Goal: Task Accomplishment & Management: Manage account settings

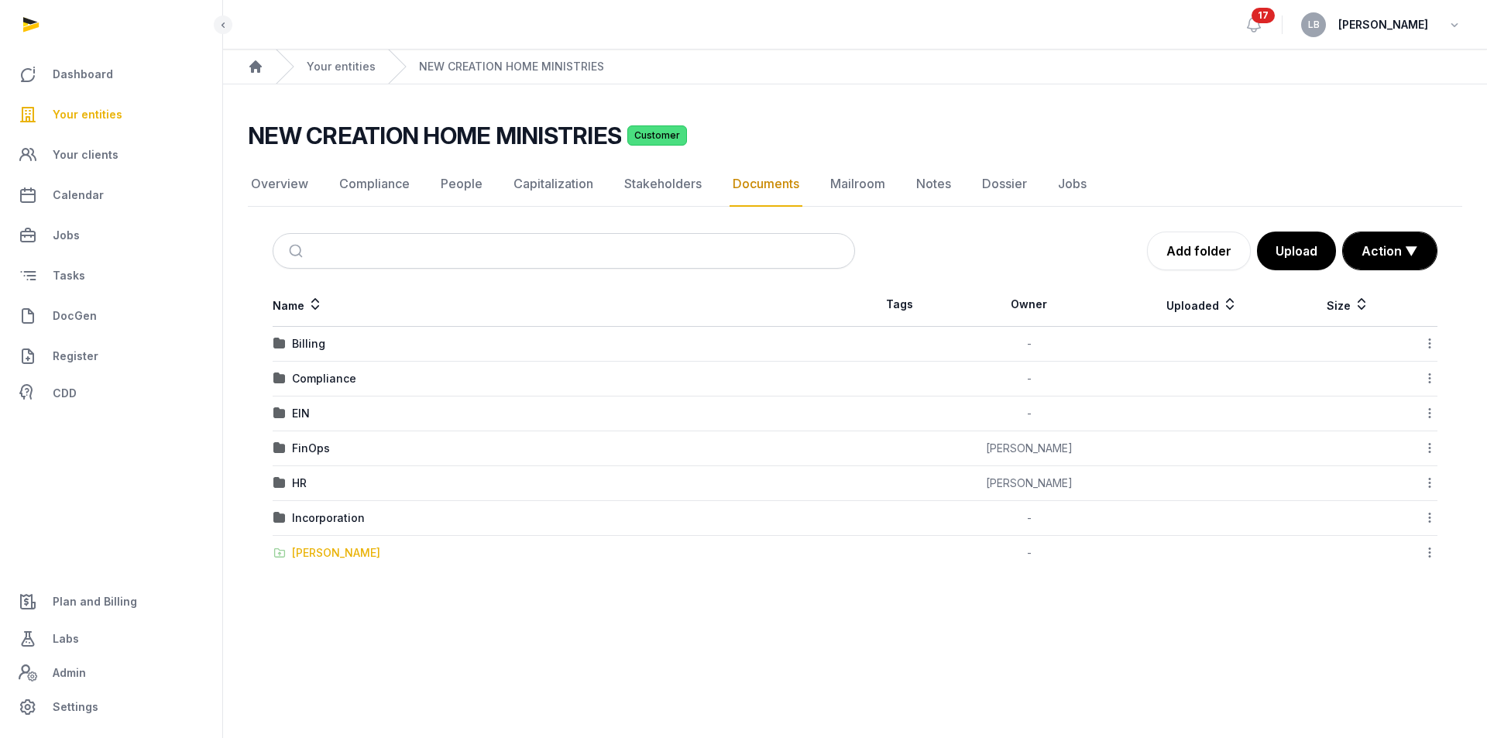
click at [317, 551] on div "Shared Folder" at bounding box center [336, 552] width 88 height 15
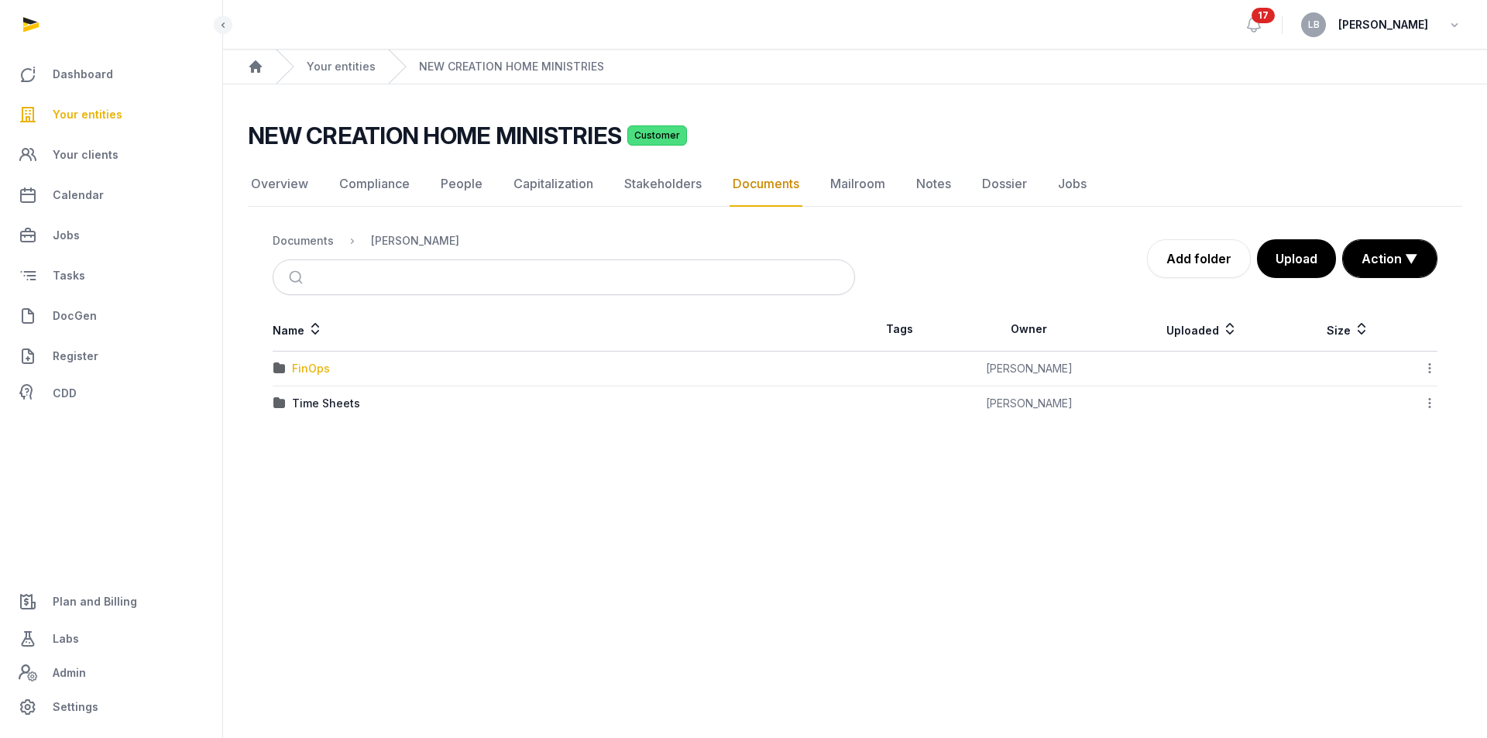
click at [298, 376] on div "FinOps" at bounding box center [311, 368] width 38 height 15
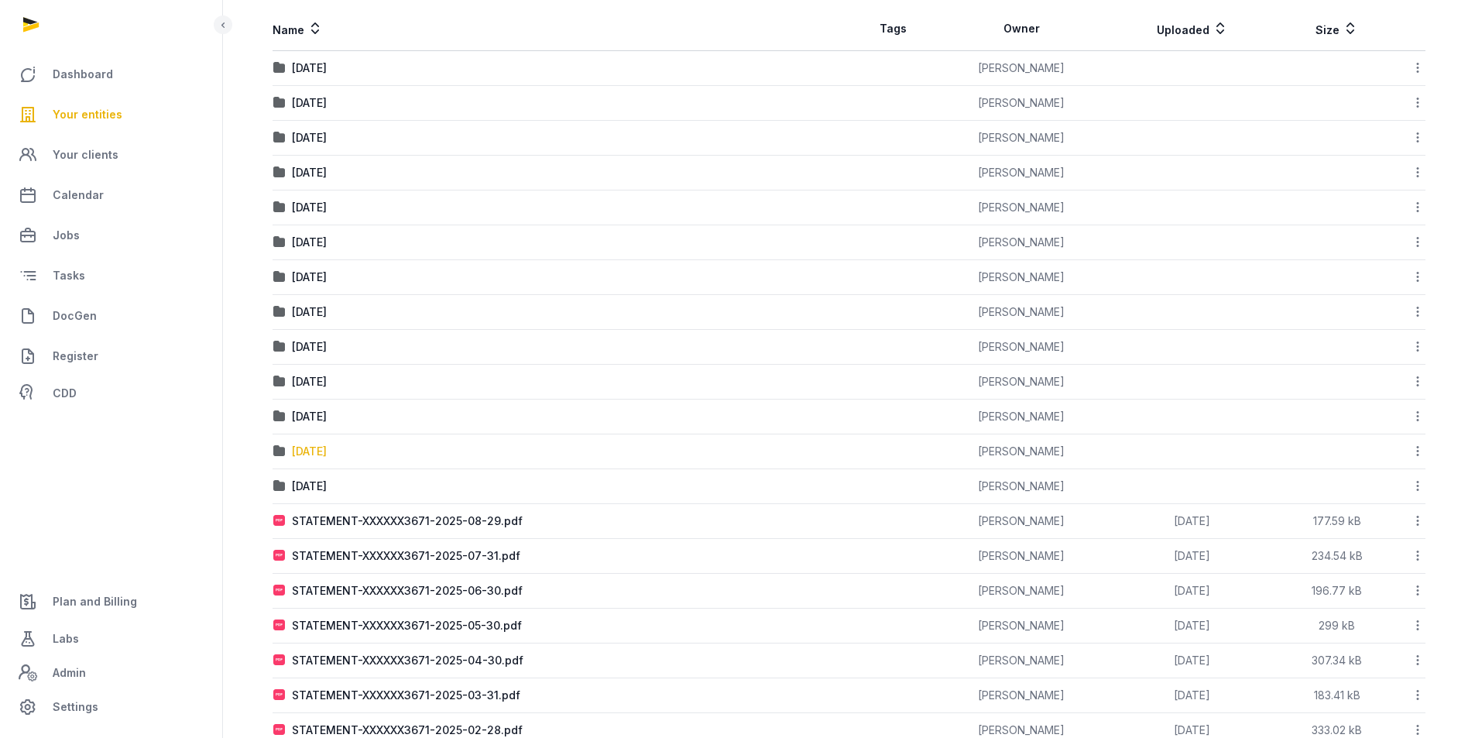
scroll to position [310, 0]
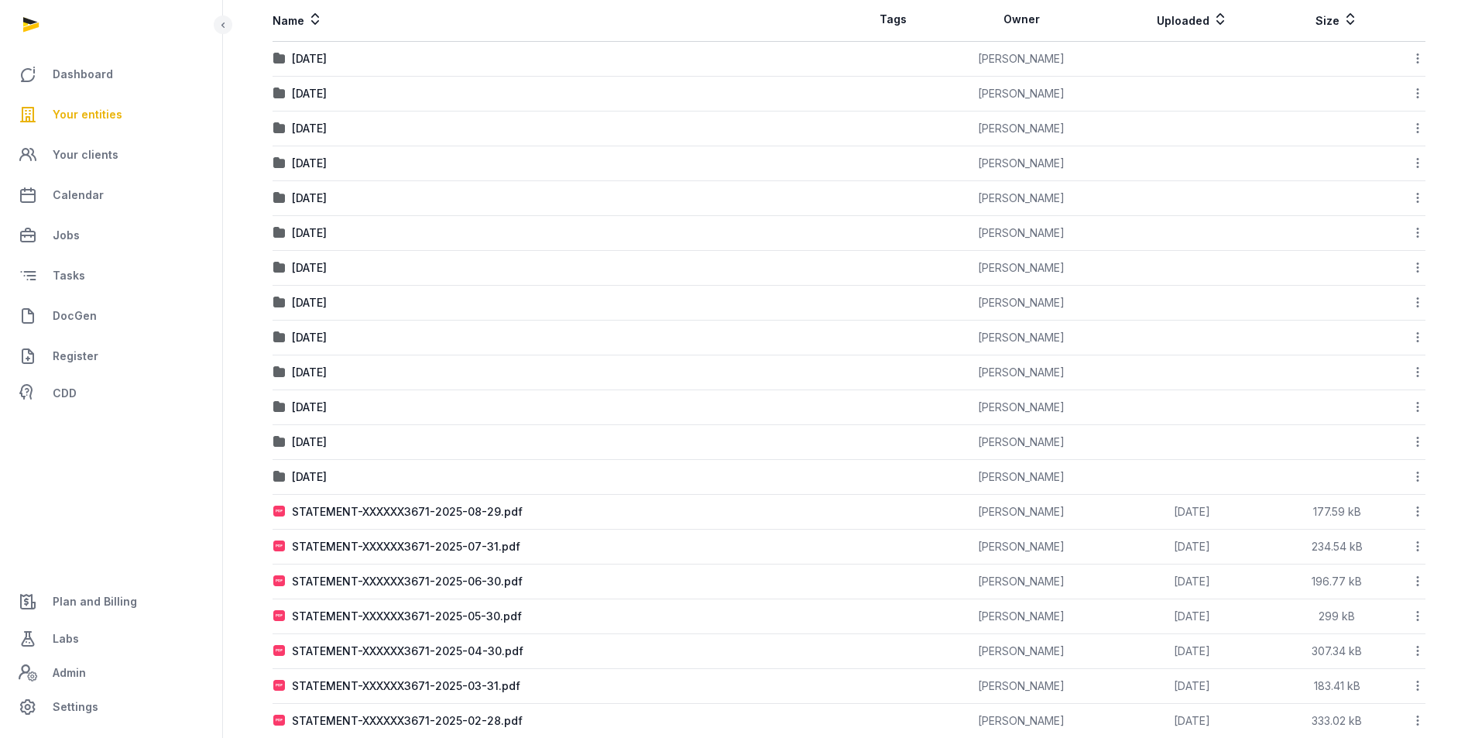
click at [1418, 511] on icon at bounding box center [1418, 511] width 14 height 16
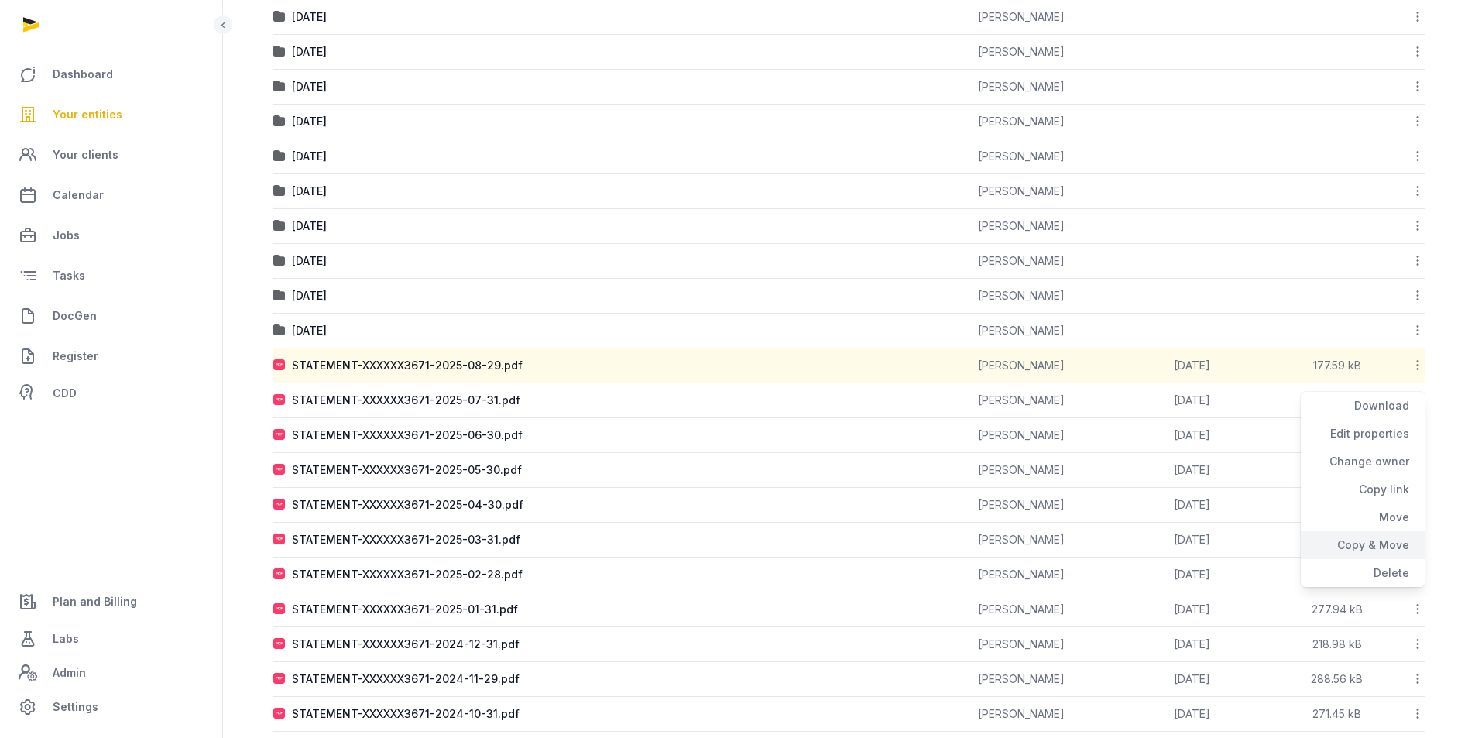
scroll to position [465, 0]
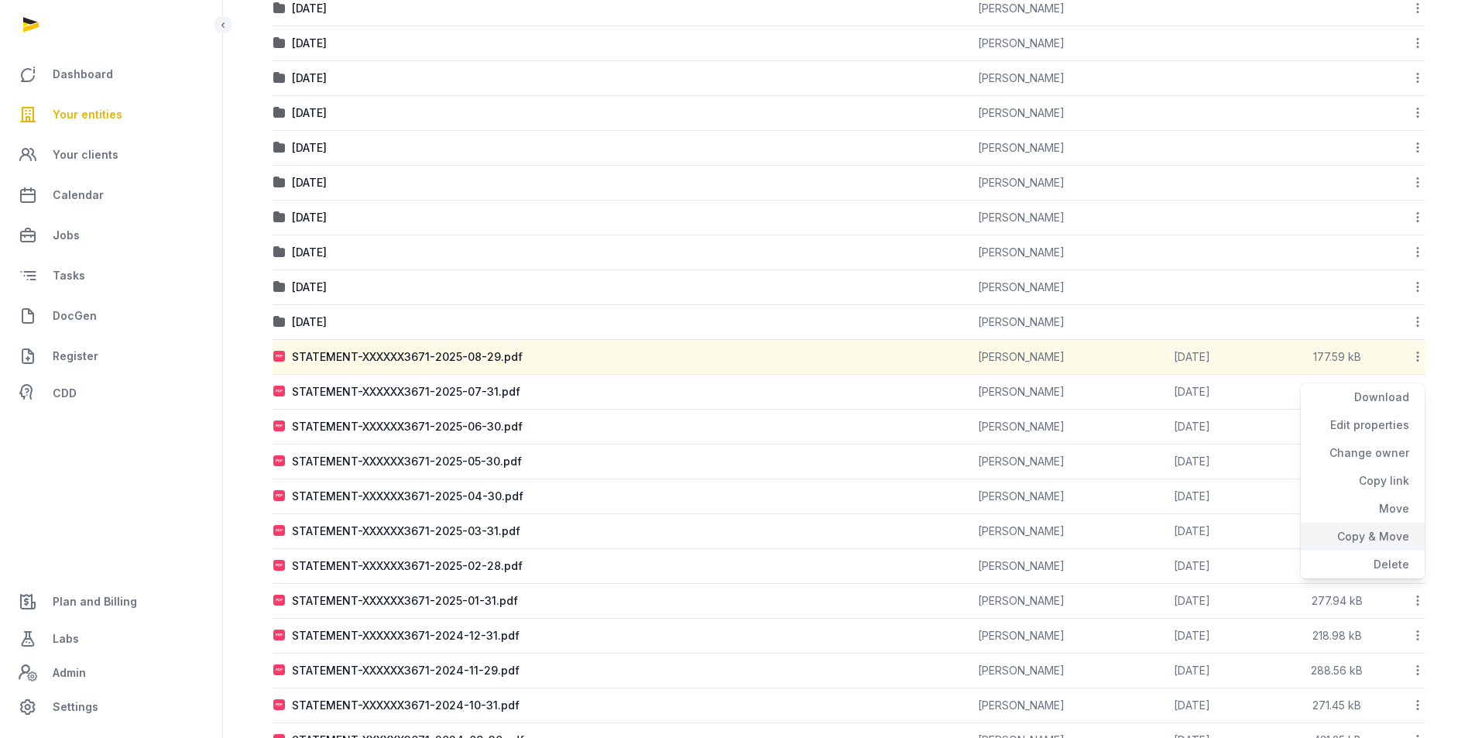
click at [1355, 538] on div "Copy & Move" at bounding box center [1363, 537] width 124 height 28
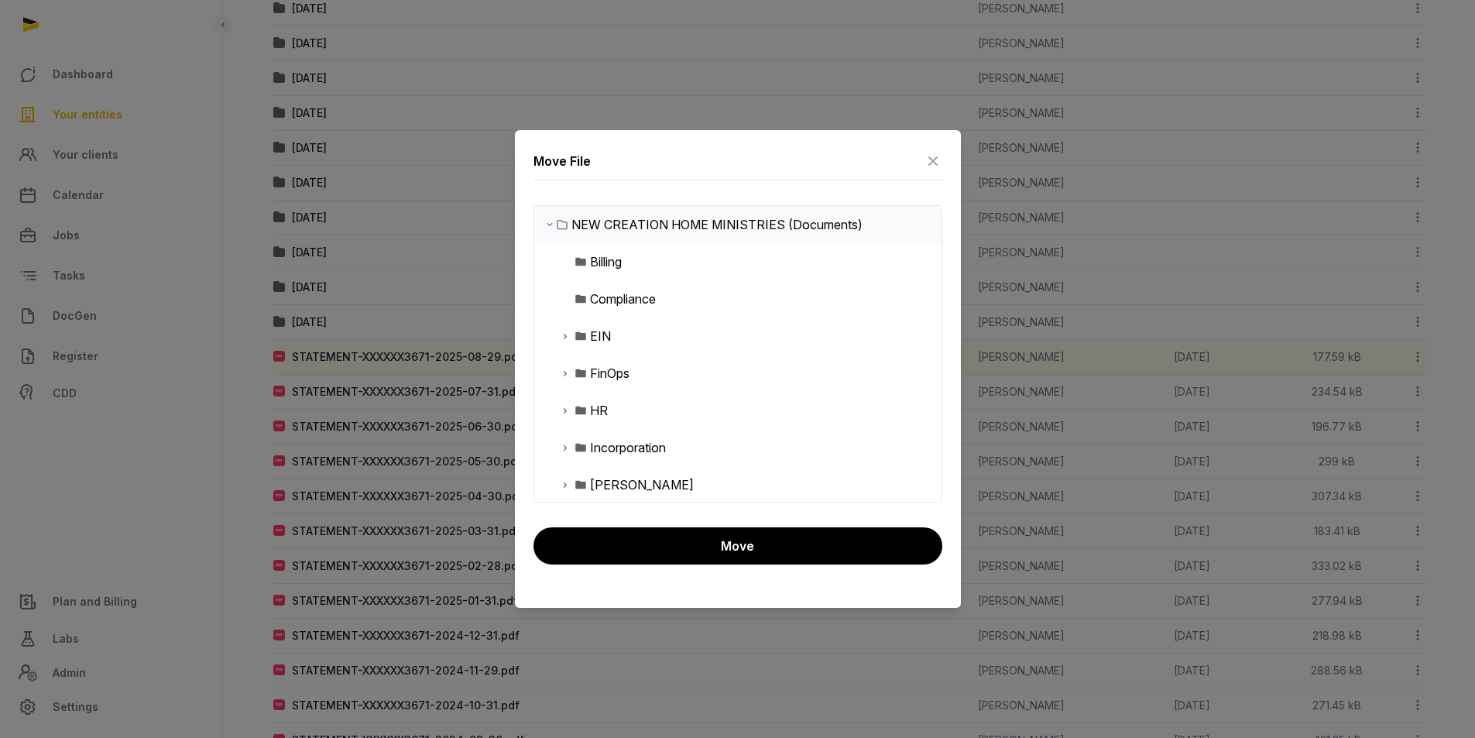
click at [612, 376] on div "FinOps" at bounding box center [609, 373] width 39 height 19
click at [561, 369] on icon at bounding box center [565, 373] width 12 height 19
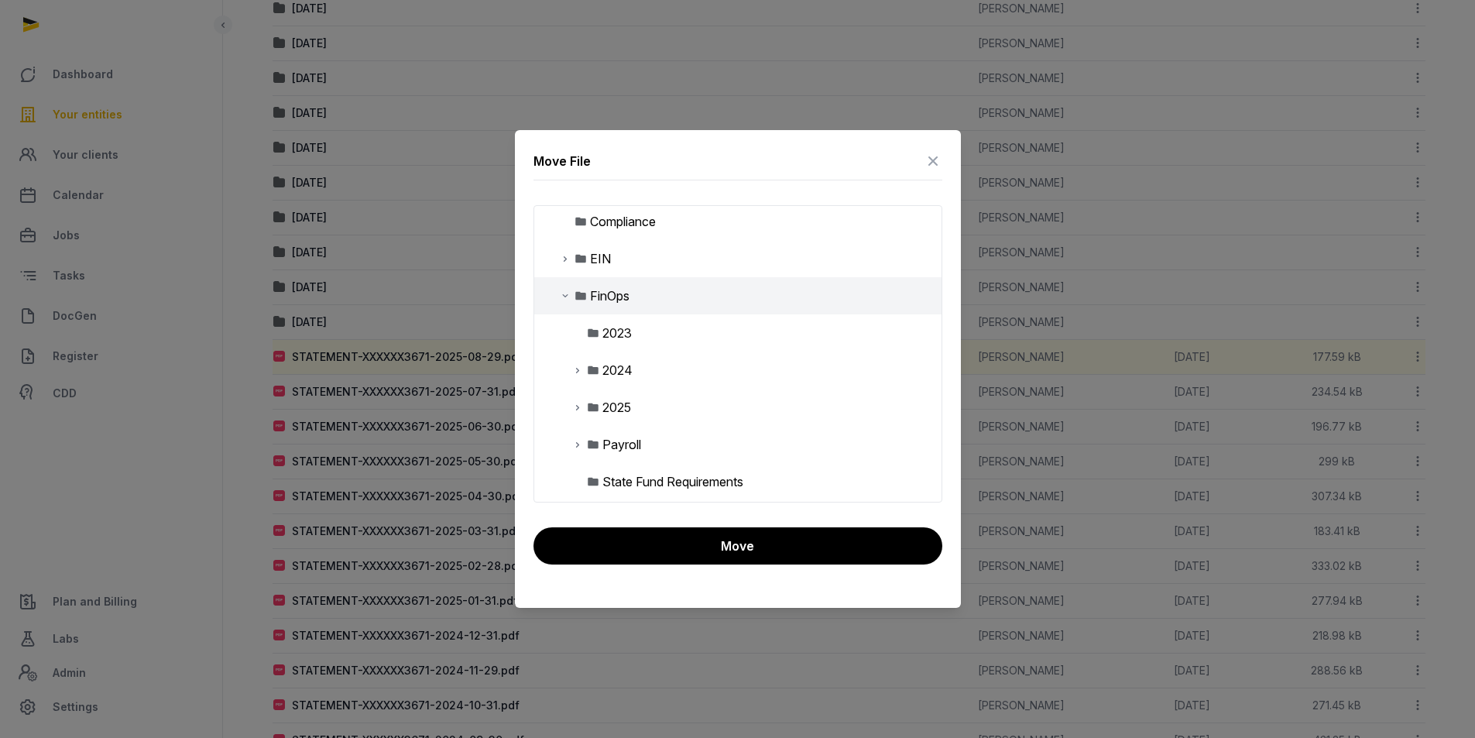
click at [578, 411] on icon at bounding box center [577, 407] width 12 height 19
click at [619, 444] on div "Bank Statements" at bounding box center [663, 444] width 96 height 19
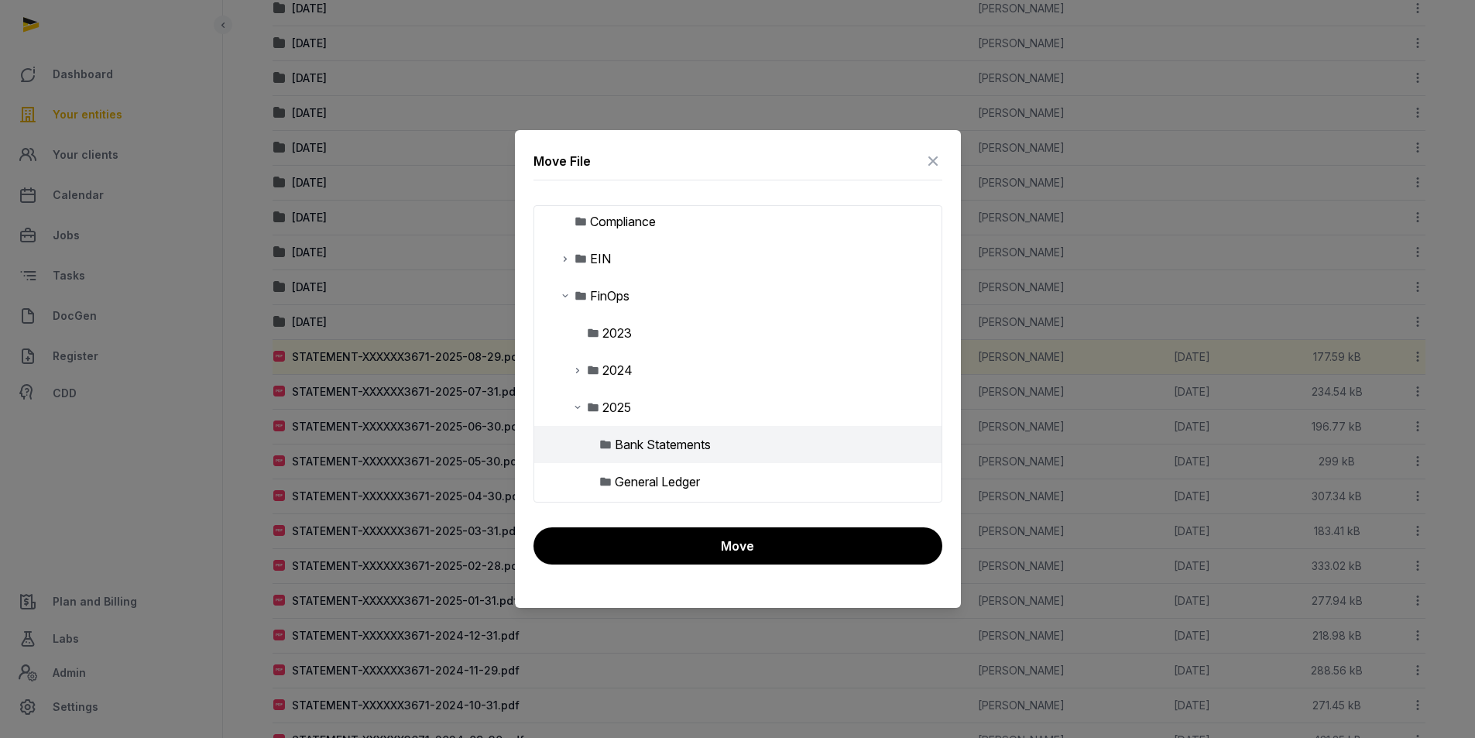
click at [619, 444] on div "Bank Statements" at bounding box center [663, 444] width 96 height 19
click at [658, 444] on div "Bank Statements" at bounding box center [663, 444] width 96 height 19
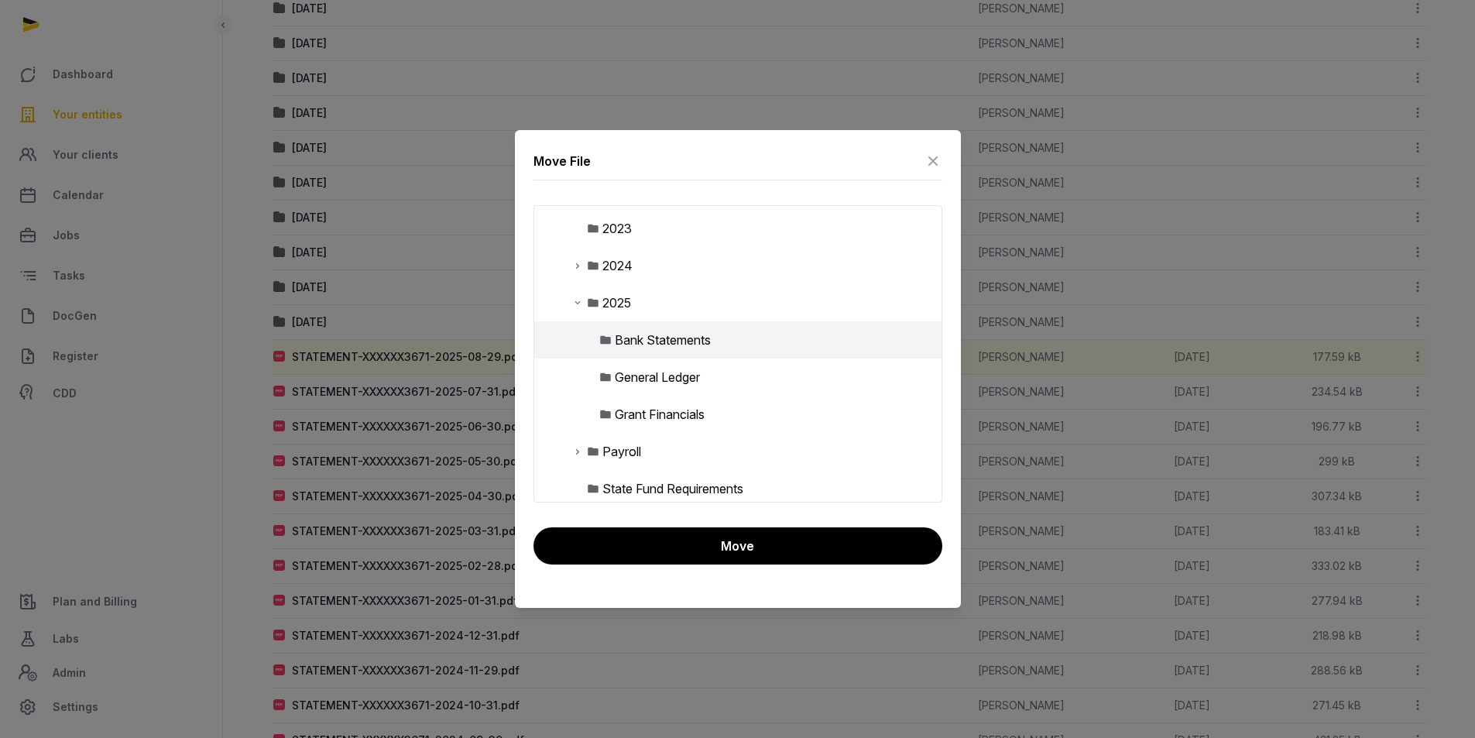
scroll to position [155, 0]
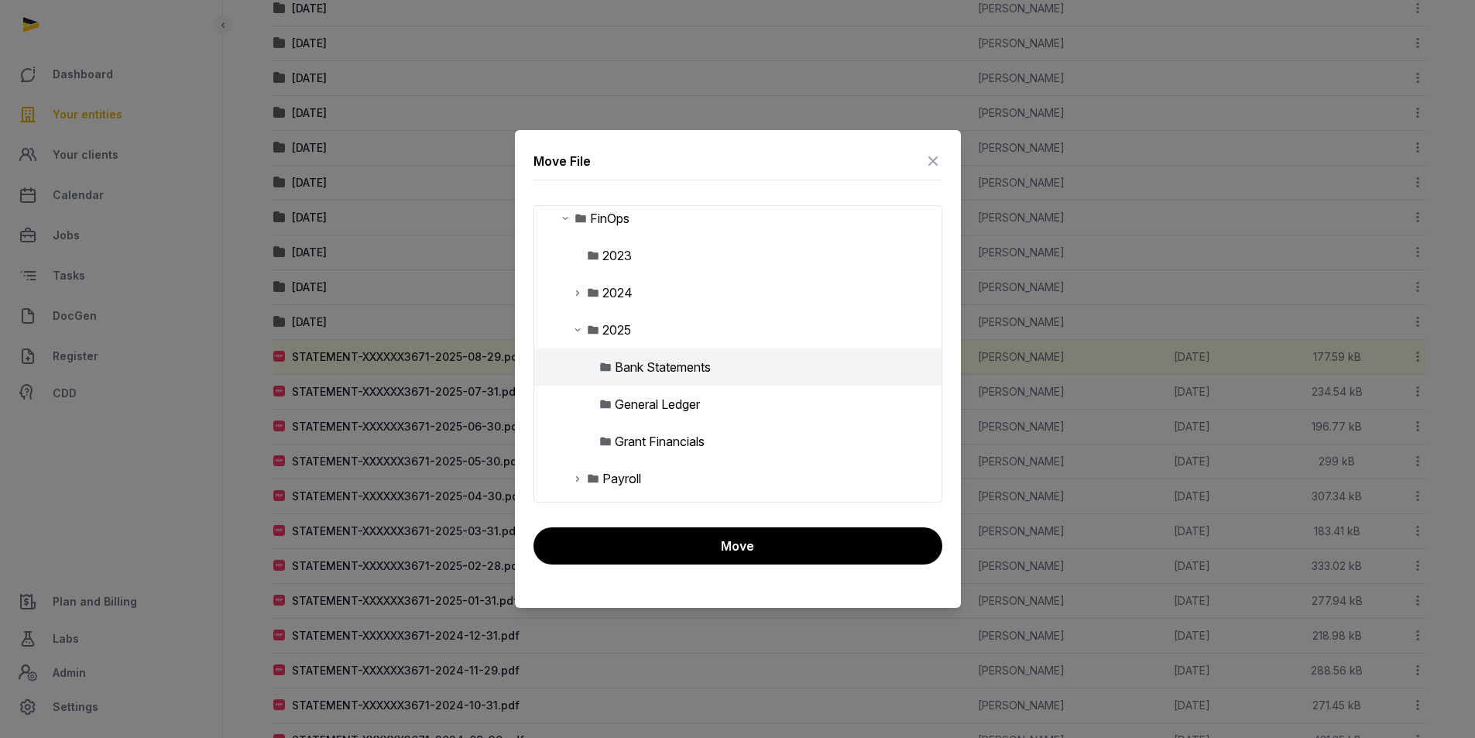
click at [685, 365] on div "Bank Statements" at bounding box center [663, 367] width 96 height 19
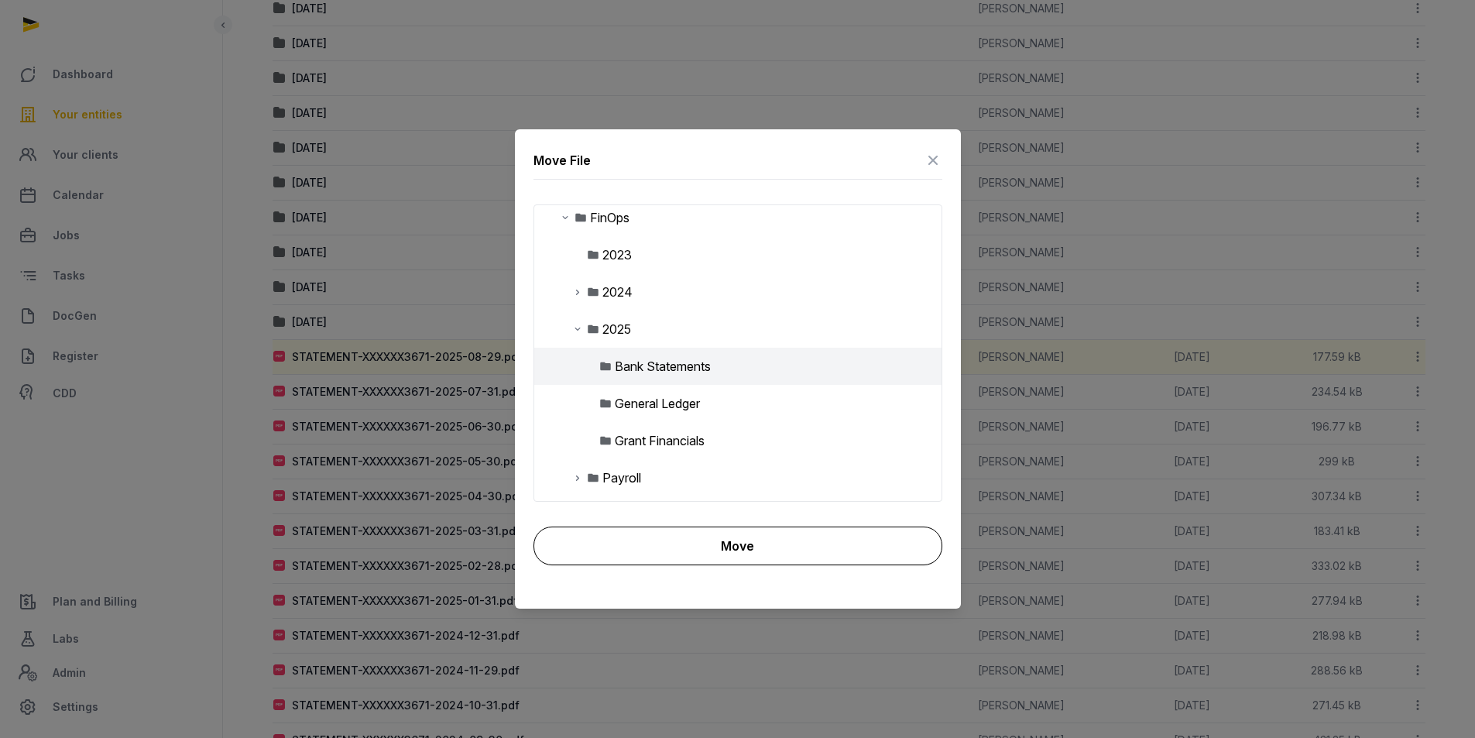
click at [723, 537] on button "Move" at bounding box center [738, 546] width 409 height 39
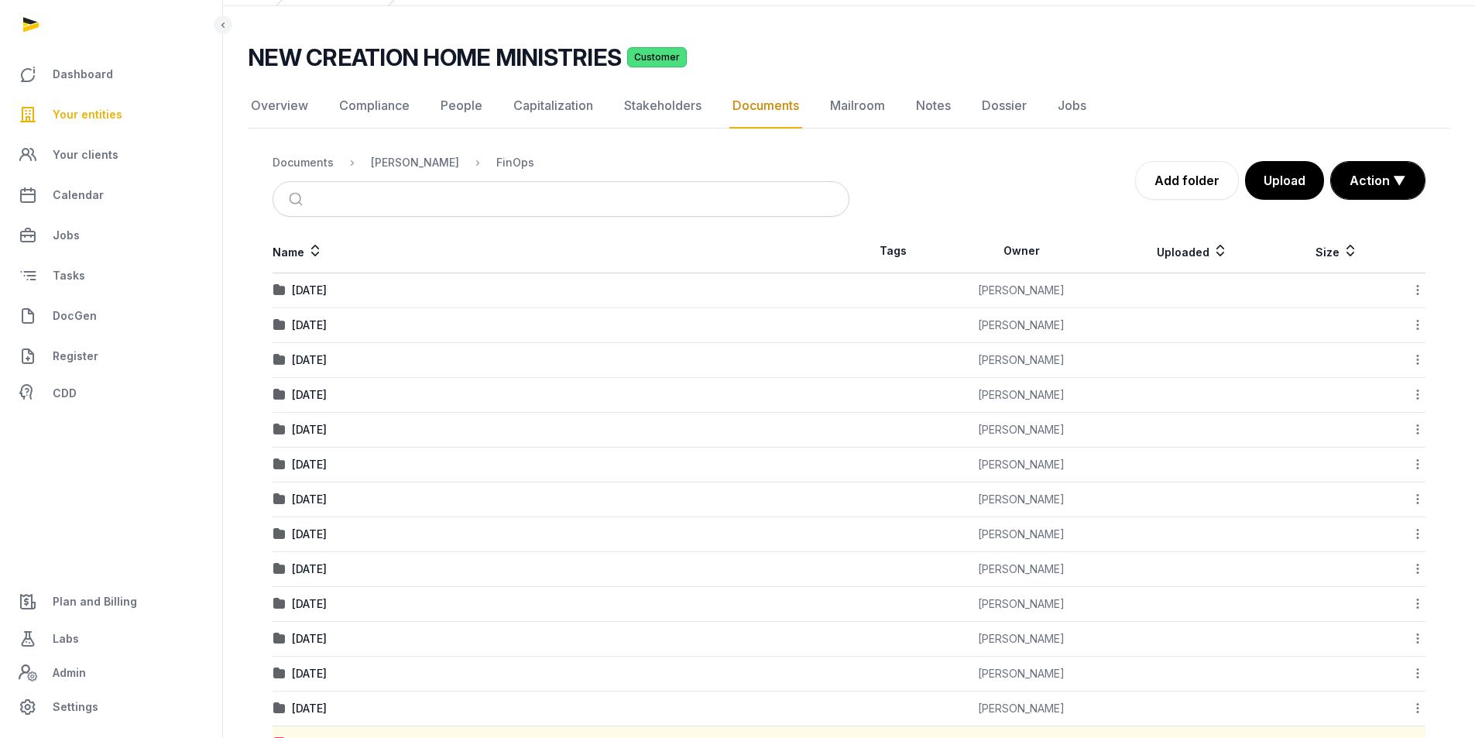
scroll to position [77, 0]
click at [328, 164] on div "Documents" at bounding box center [303, 163] width 61 height 15
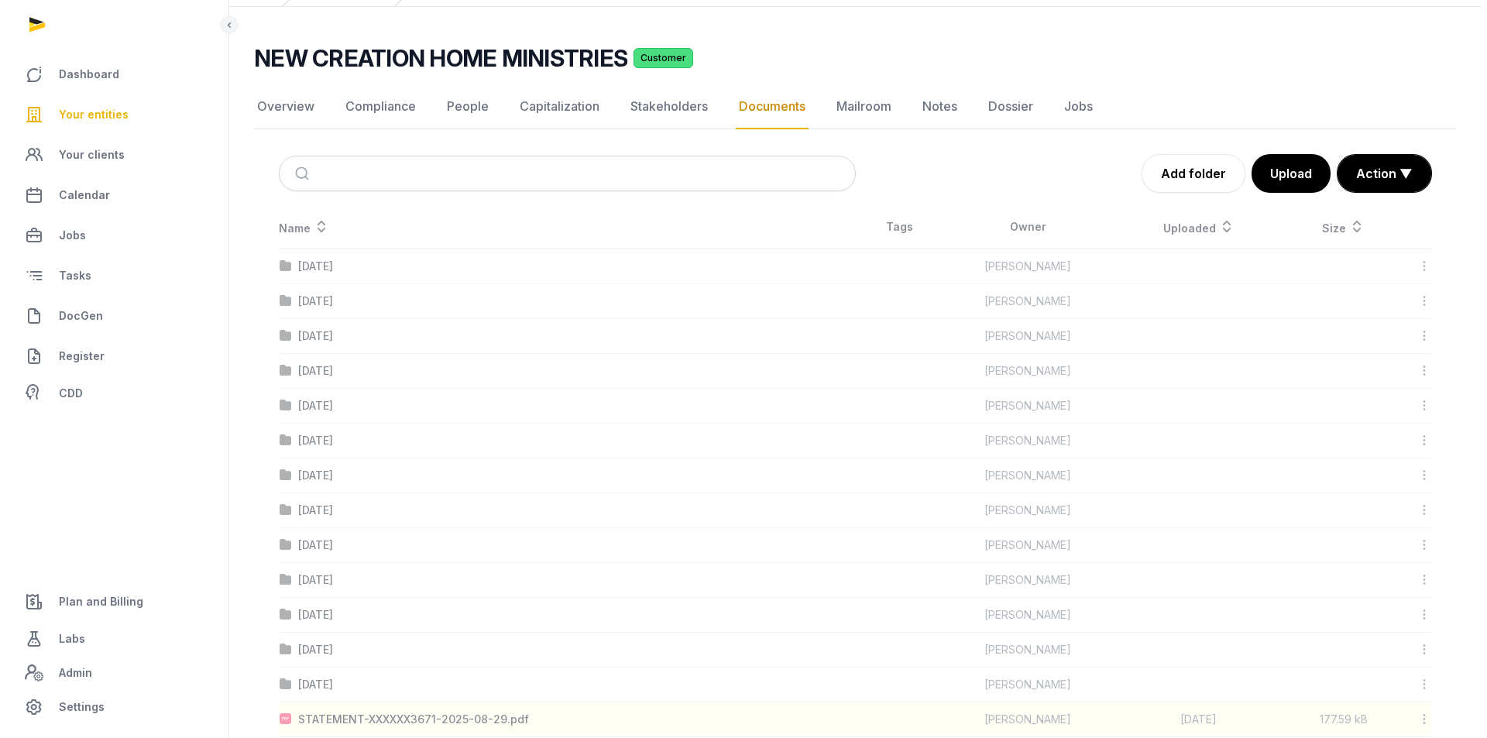
scroll to position [0, 0]
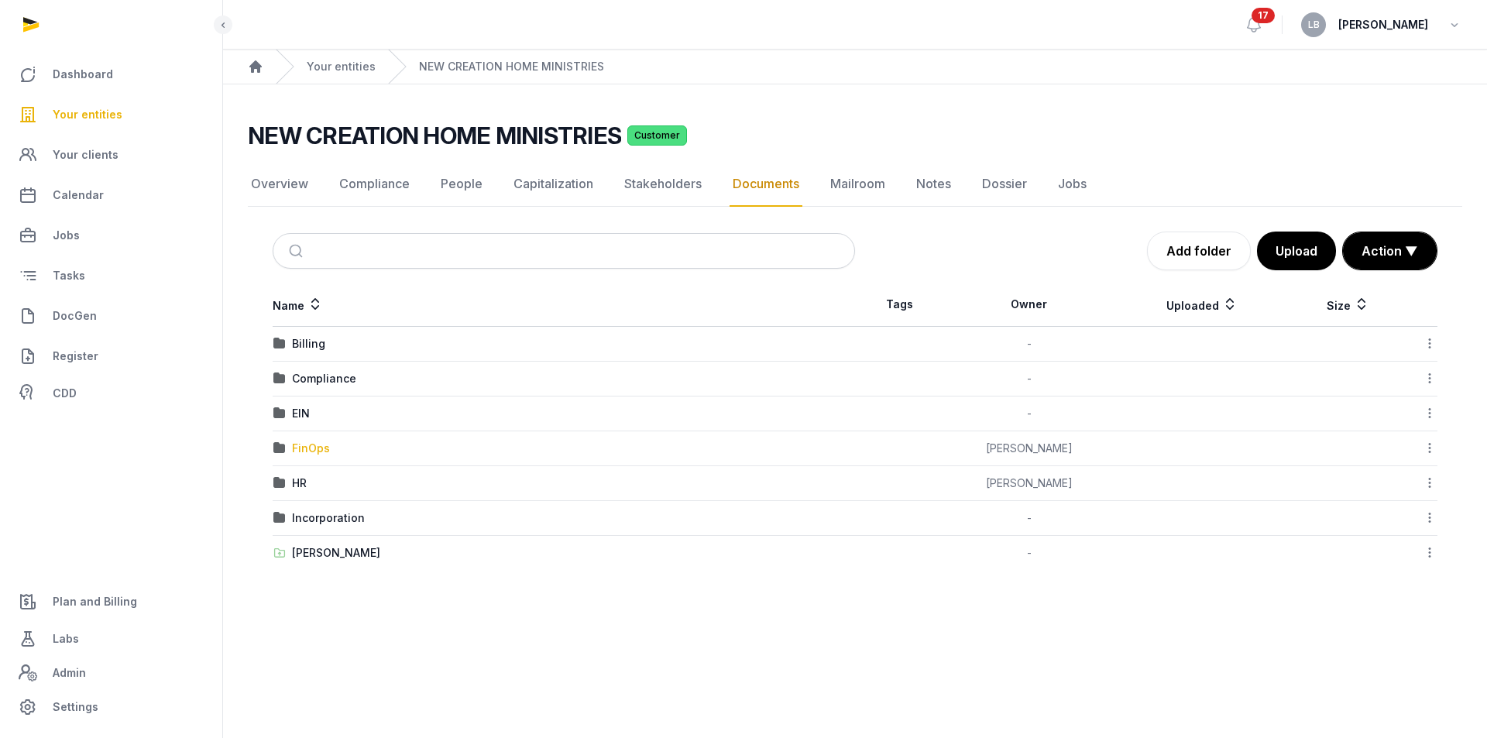
click at [309, 451] on div "FinOps" at bounding box center [311, 448] width 38 height 15
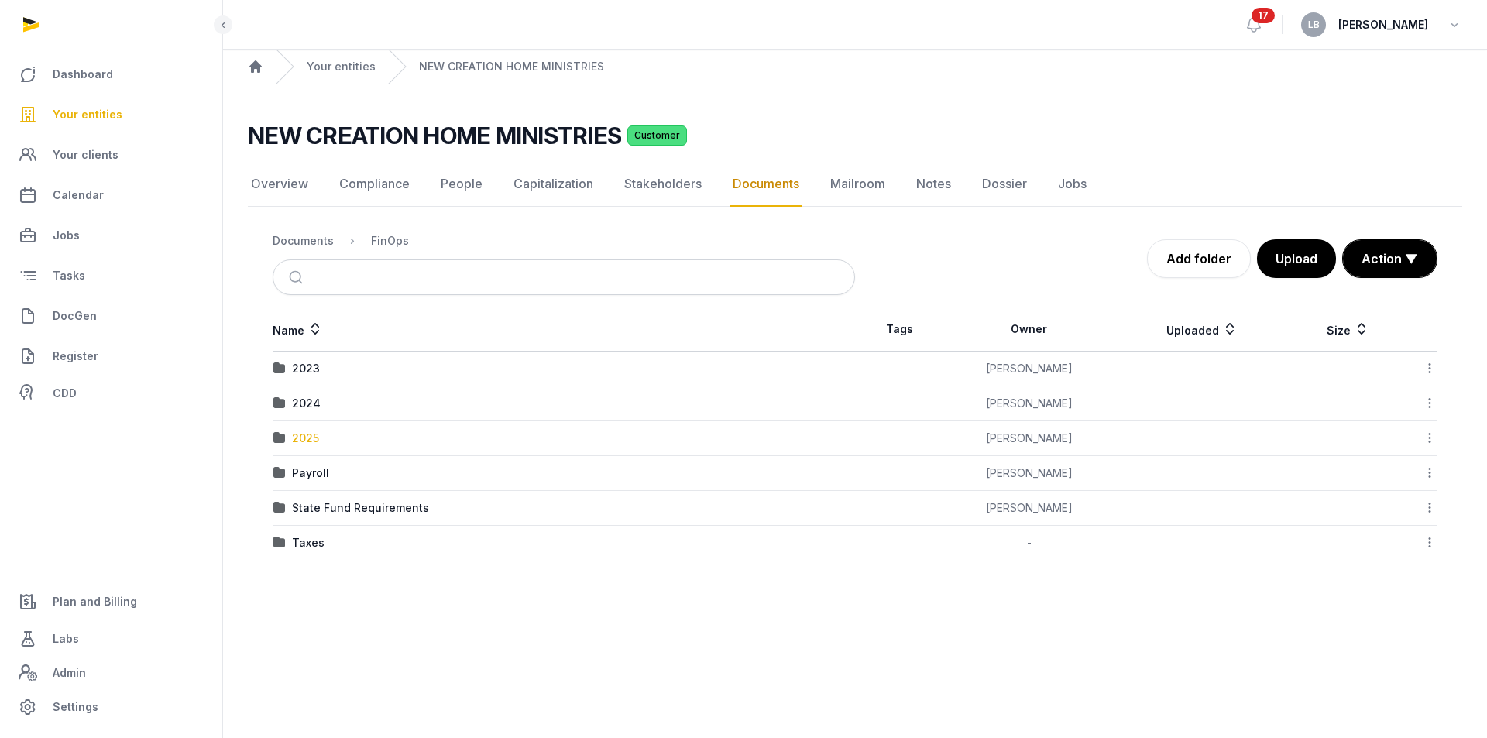
click at [304, 441] on div "2025" at bounding box center [305, 438] width 27 height 15
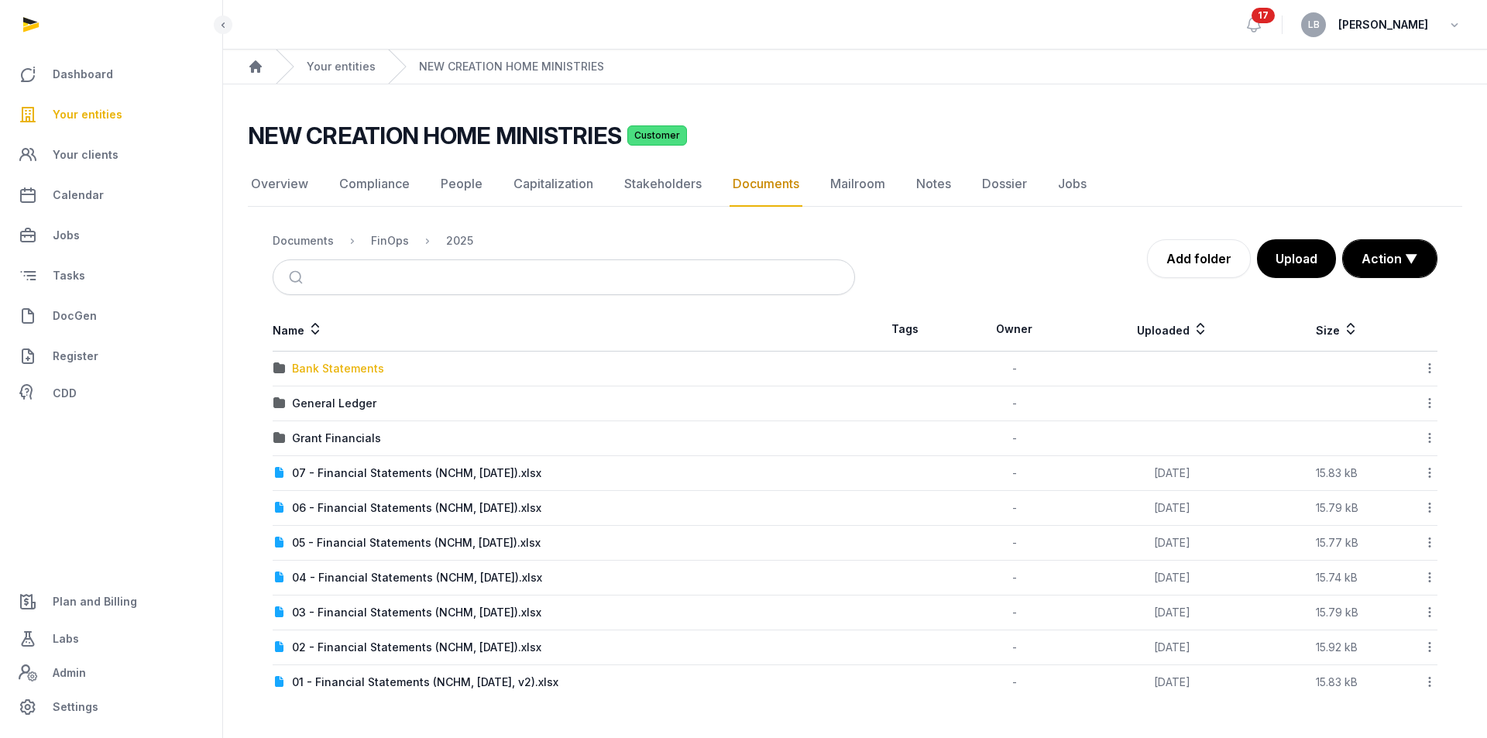
click at [337, 368] on div "Bank Statements" at bounding box center [338, 368] width 92 height 15
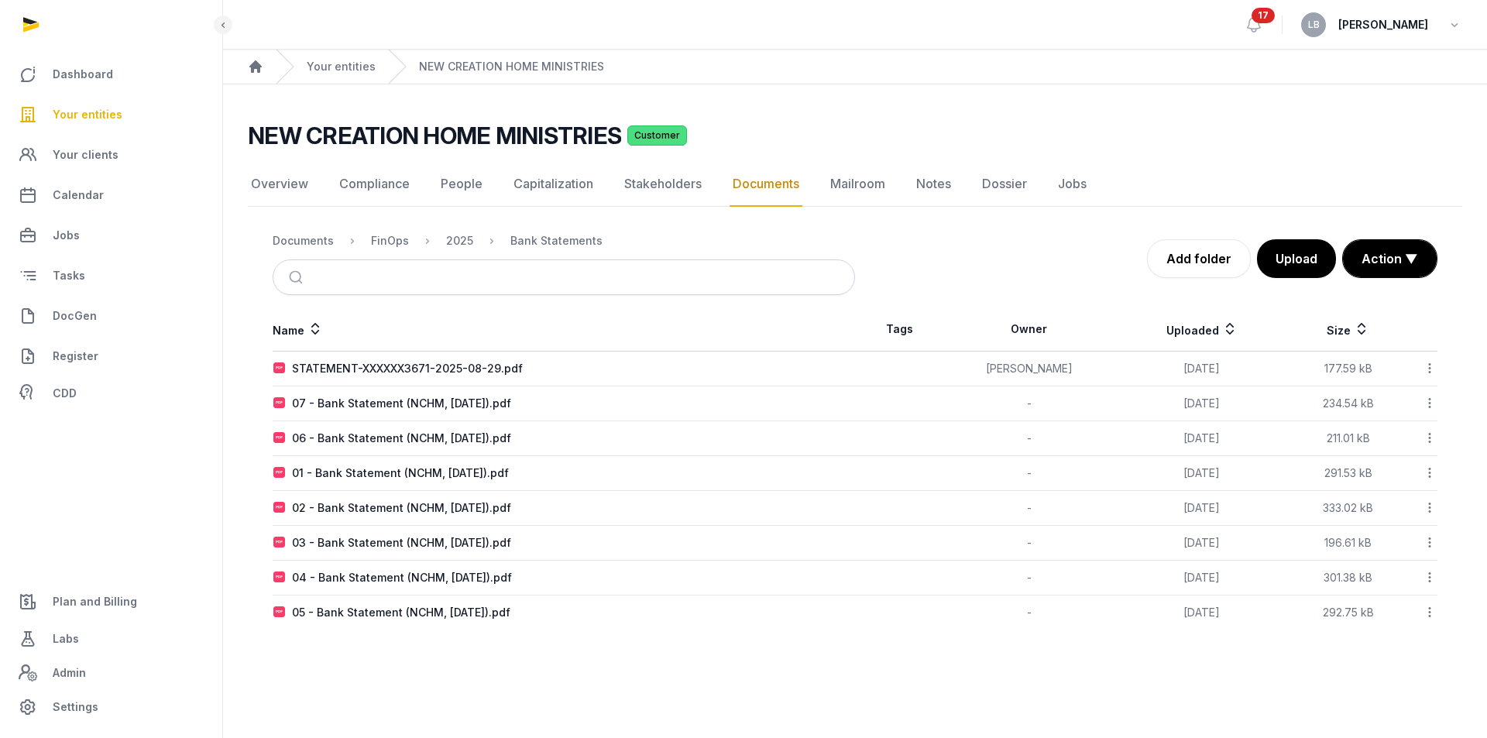
click at [1430, 373] on icon at bounding box center [1430, 368] width 14 height 16
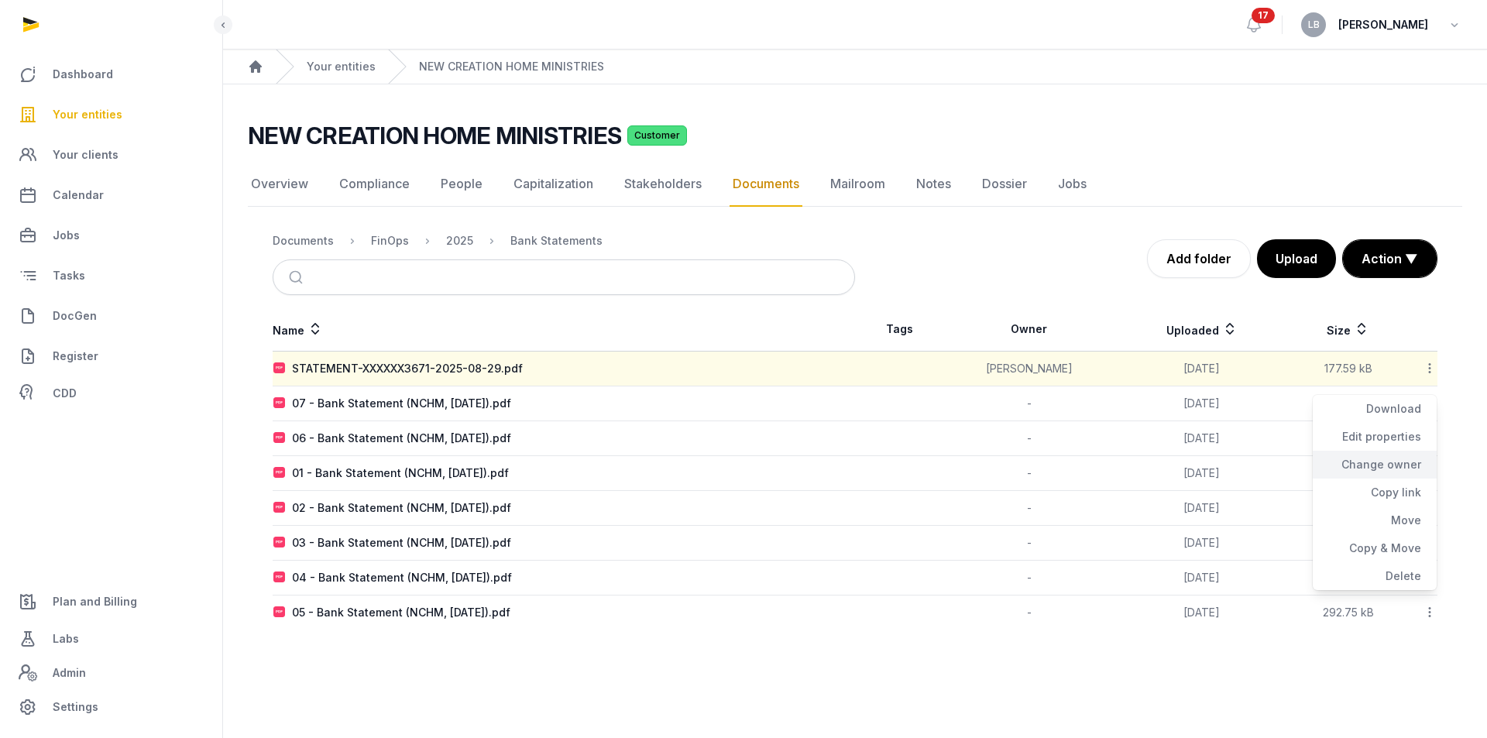
click at [1391, 469] on div "Change owner" at bounding box center [1375, 465] width 124 height 28
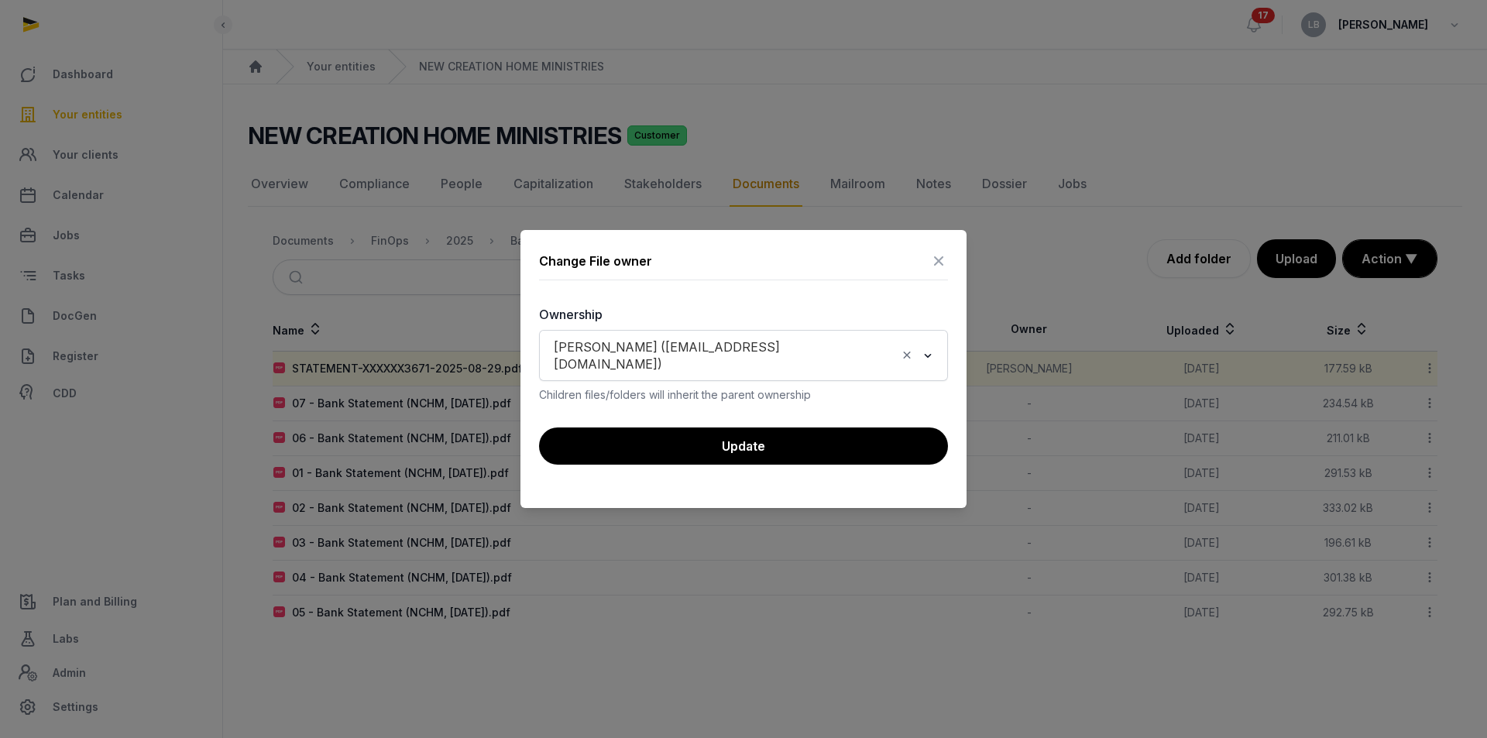
click at [900, 362] on icon "Clear Selected" at bounding box center [907, 355] width 14 height 16
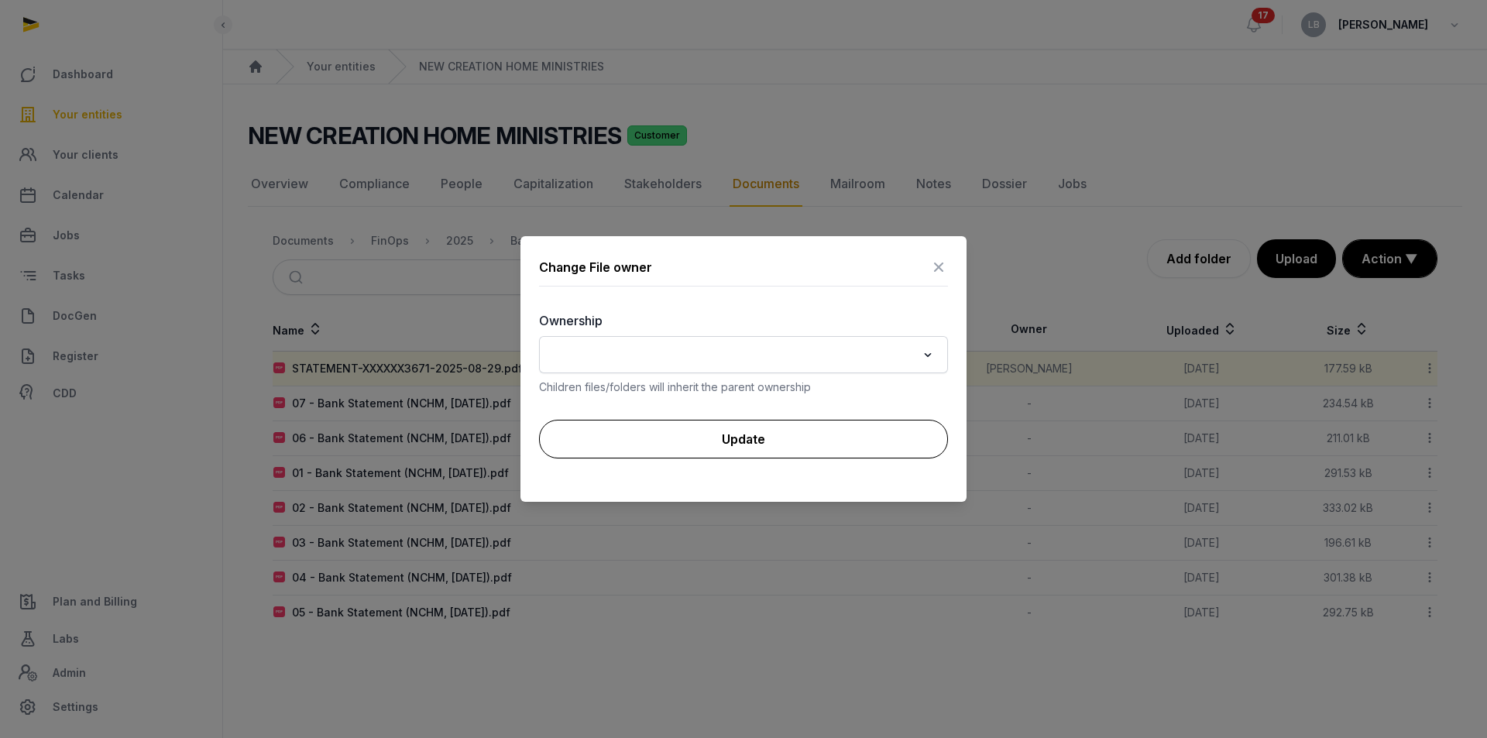
click at [872, 440] on button "Update" at bounding box center [743, 439] width 409 height 39
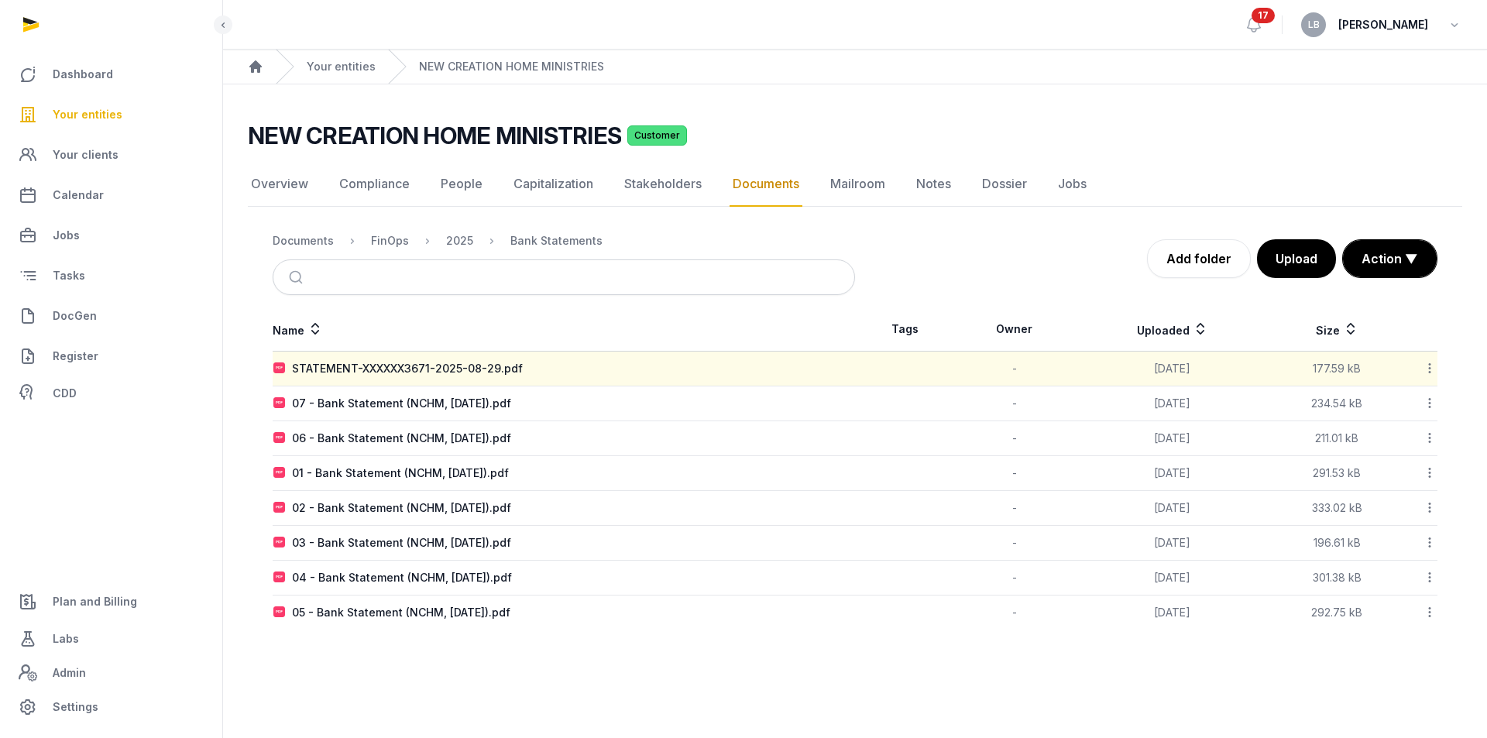
click at [1426, 369] on icon at bounding box center [1430, 368] width 14 height 16
click at [1399, 439] on div "Edit properties" at bounding box center [1375, 437] width 124 height 28
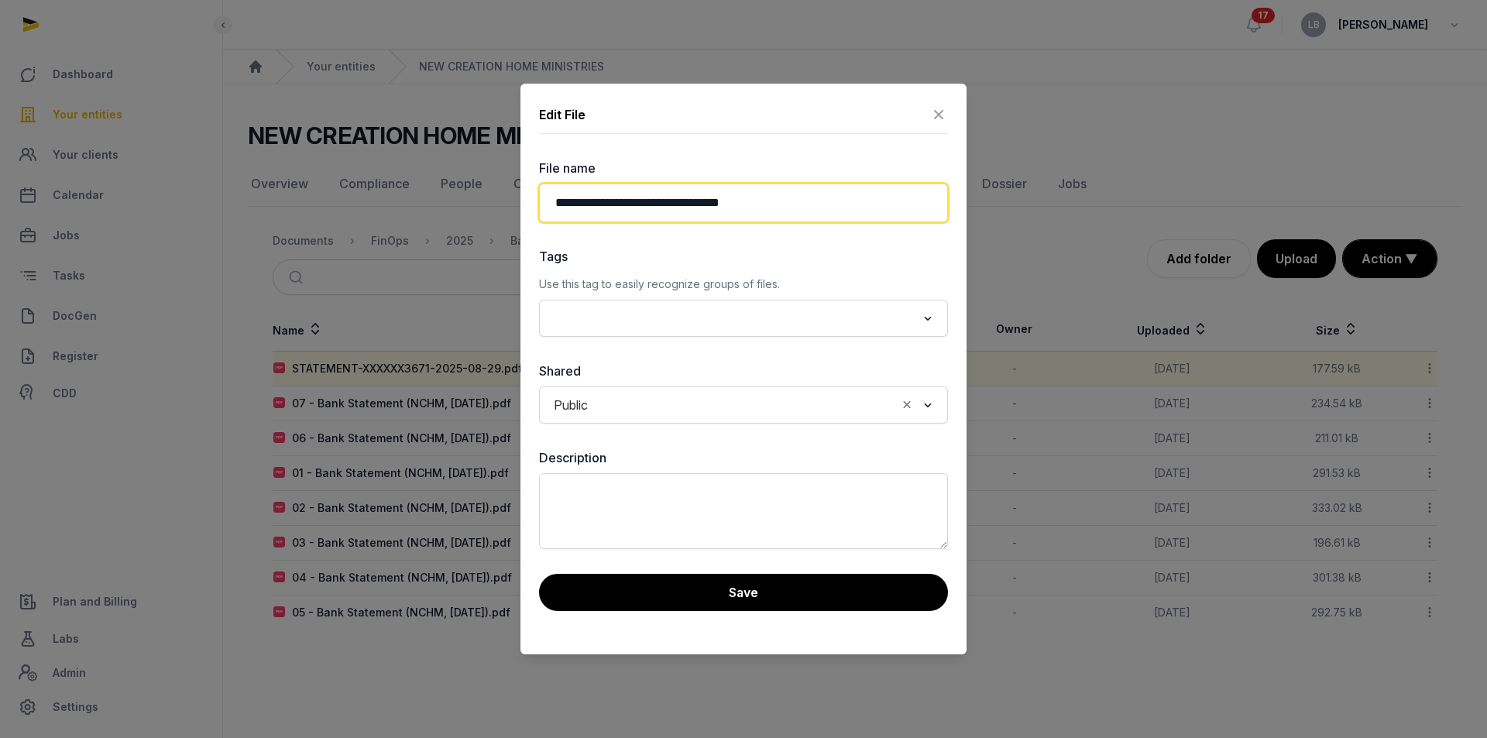
drag, startPoint x: 785, startPoint y: 203, endPoint x: 561, endPoint y: 215, distance: 224.9
click at [561, 215] on input "**********" at bounding box center [743, 203] width 409 height 39
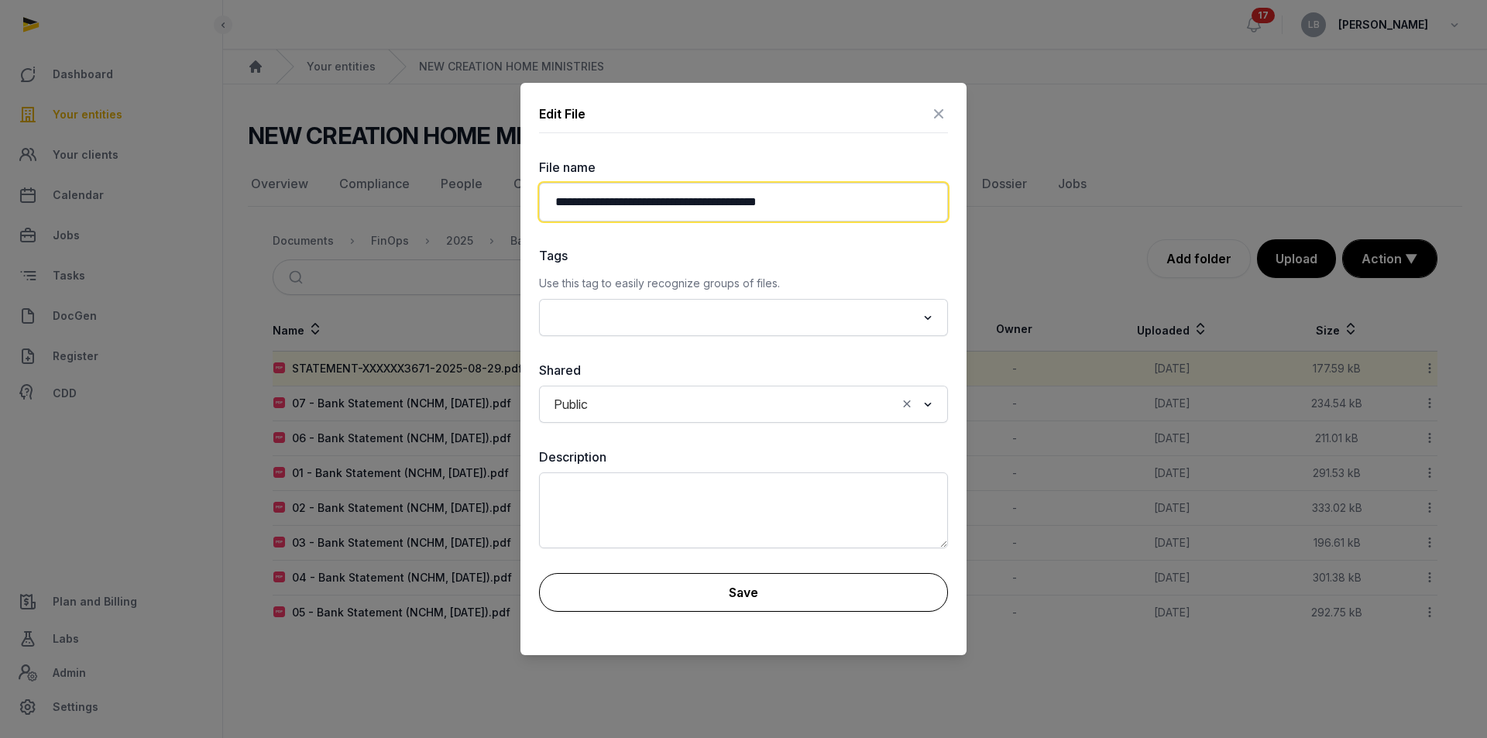
type input "**********"
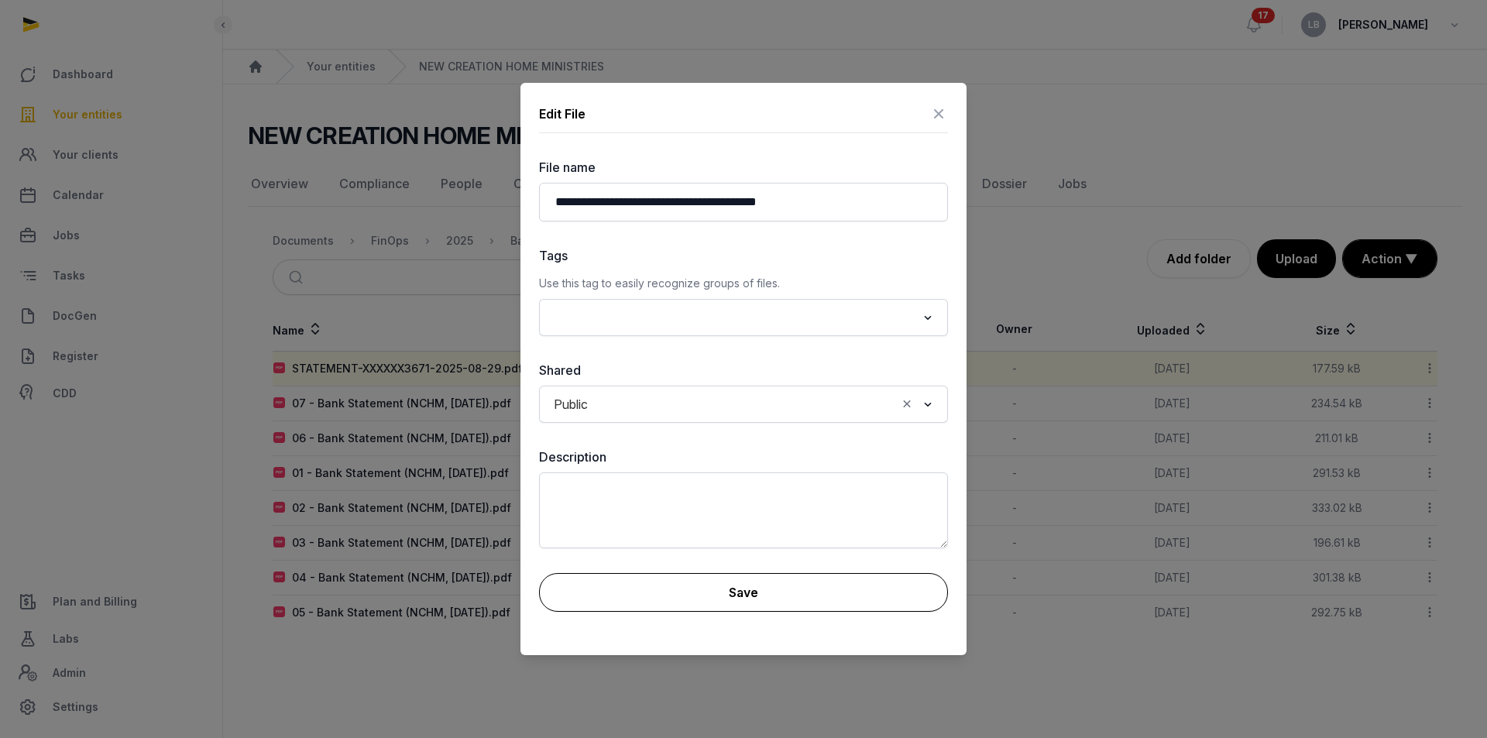
click at [742, 599] on button "Save" at bounding box center [743, 592] width 409 height 39
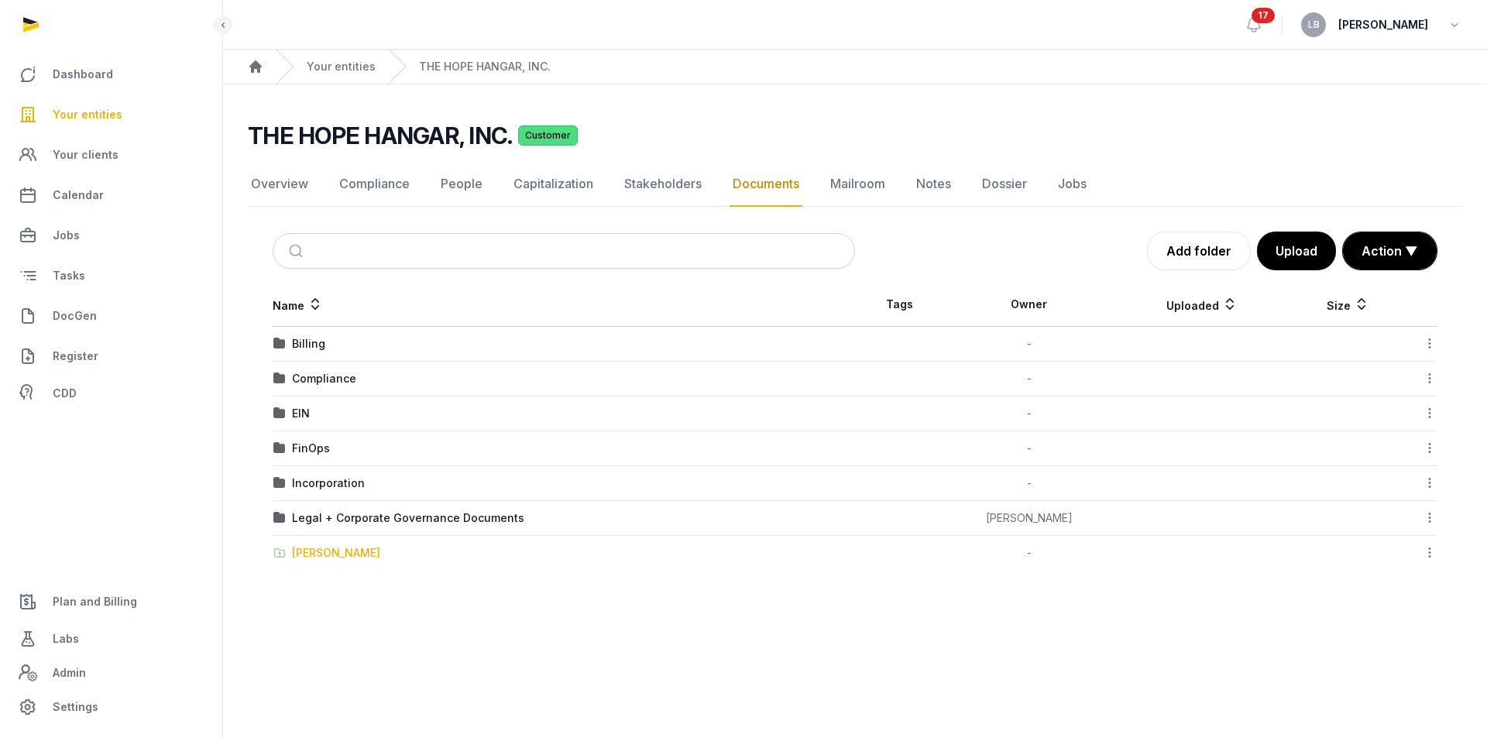
click at [327, 554] on div "Shared Folder" at bounding box center [336, 552] width 88 height 15
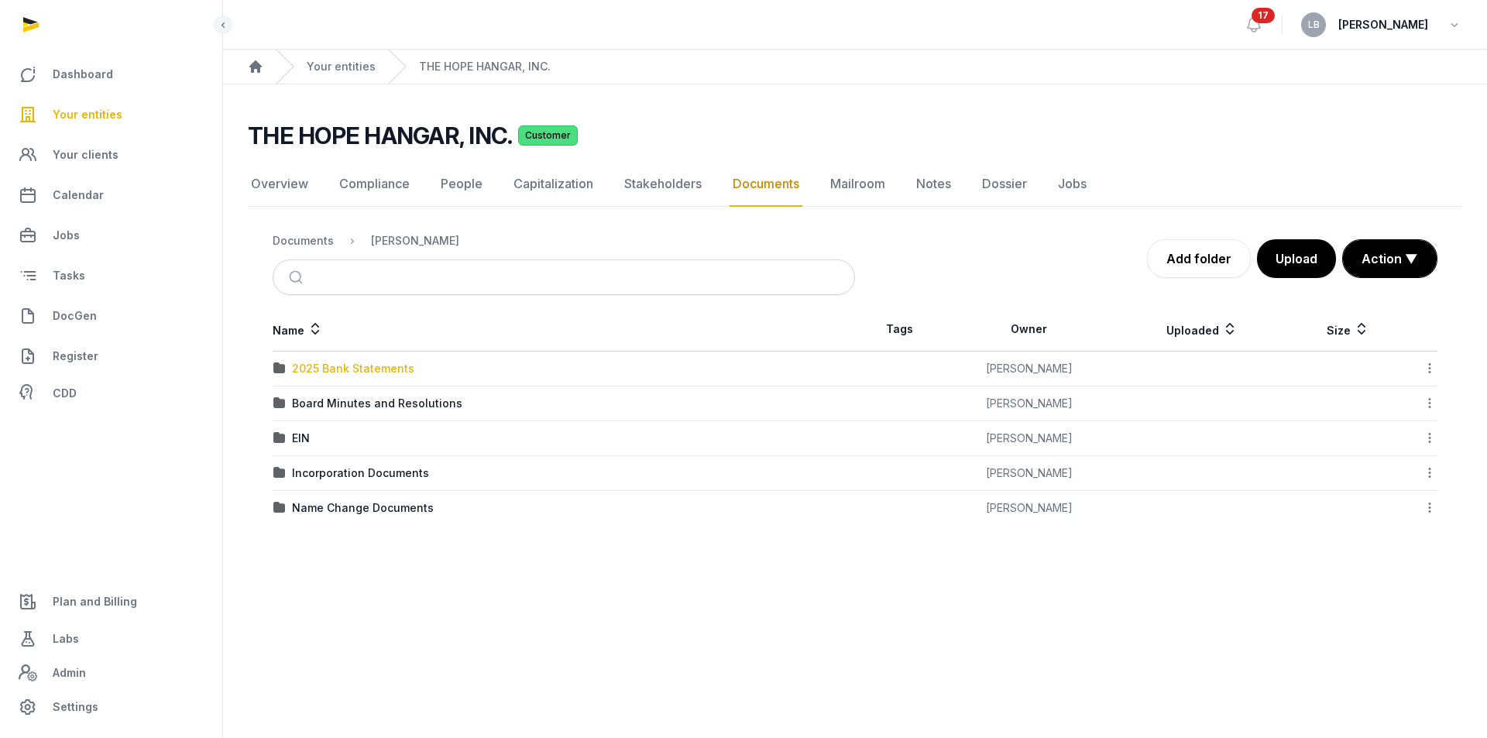
click at [329, 366] on div "2025 Bank Statements" at bounding box center [353, 368] width 122 height 15
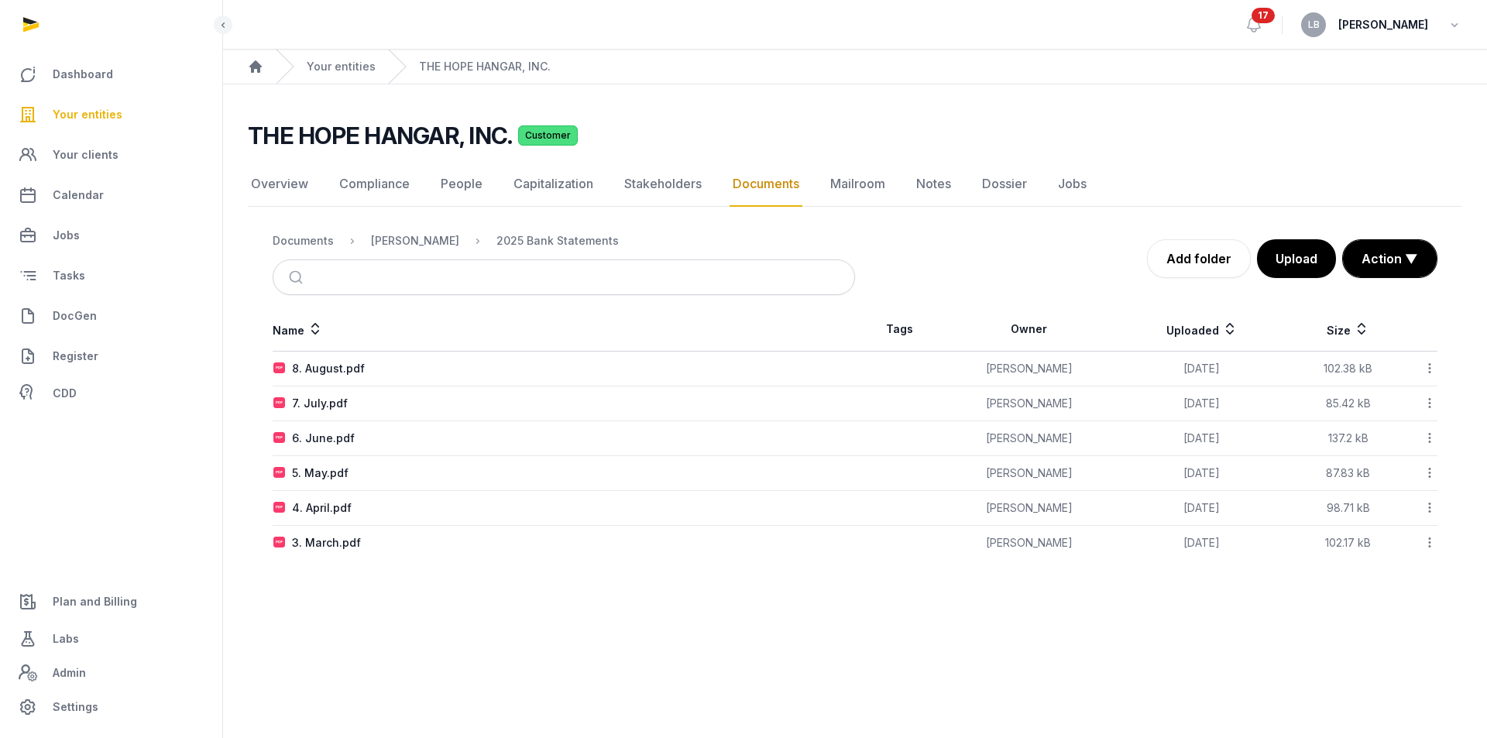
click at [1428, 372] on icon at bounding box center [1430, 368] width 14 height 16
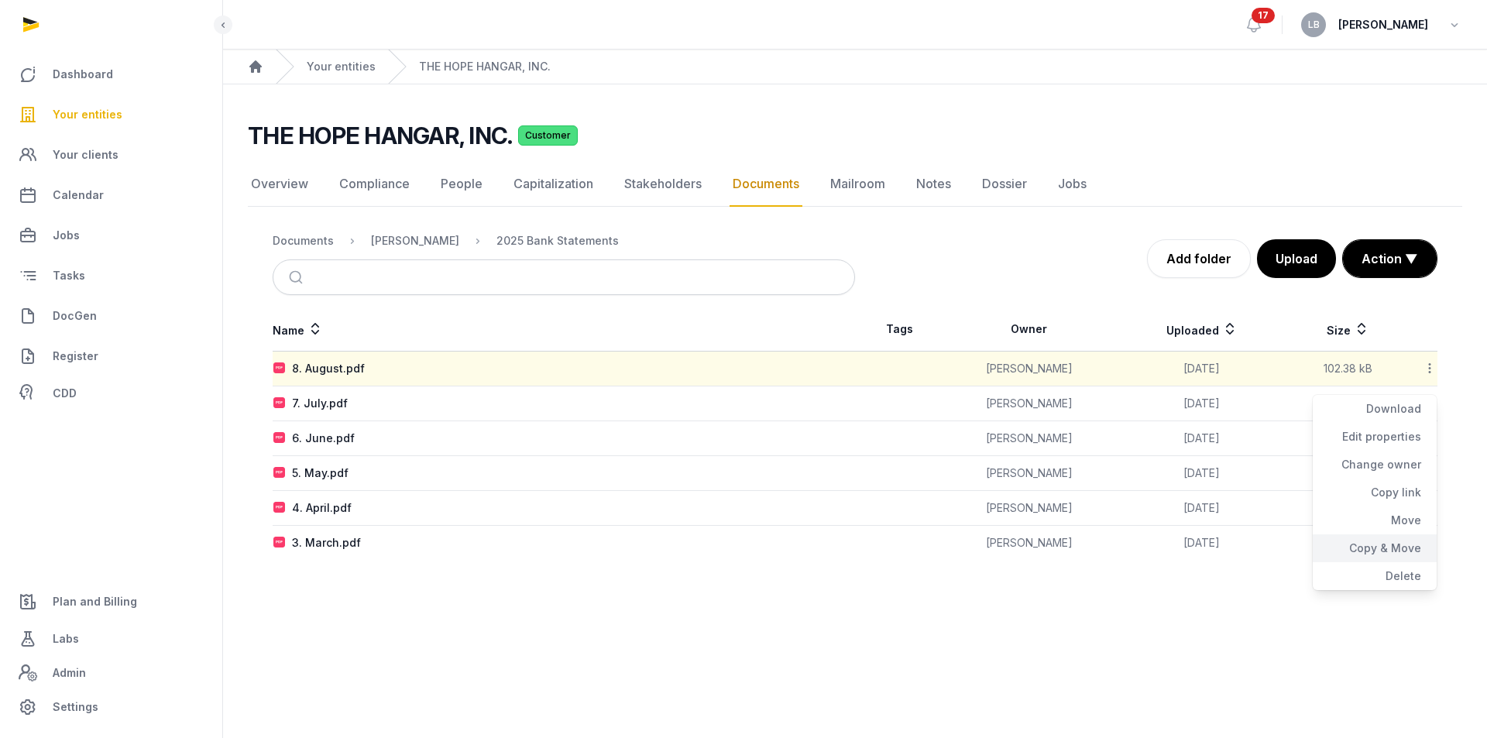
click at [1395, 550] on div "Copy & Move" at bounding box center [1375, 548] width 124 height 28
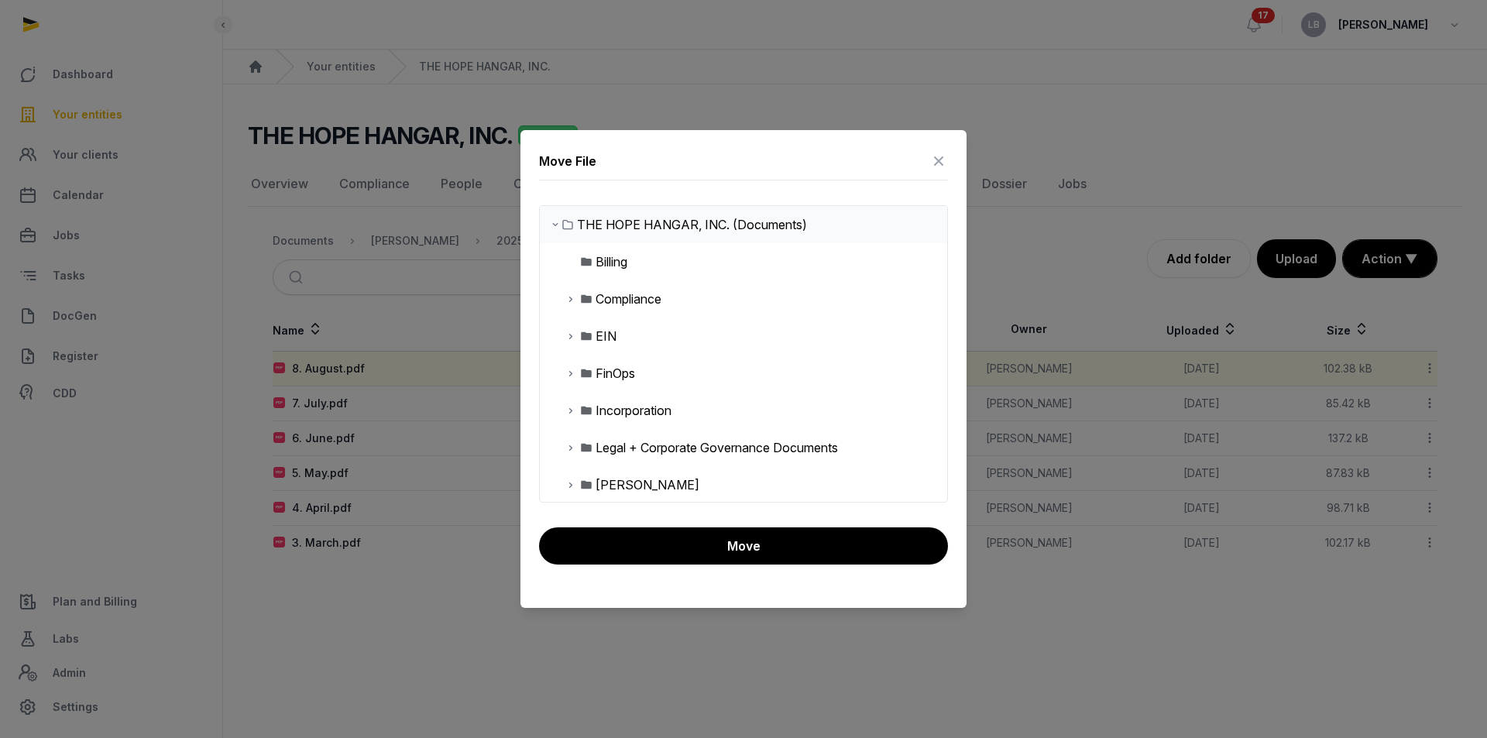
click at [572, 374] on icon at bounding box center [571, 373] width 12 height 19
click at [585, 411] on icon at bounding box center [583, 410] width 12 height 19
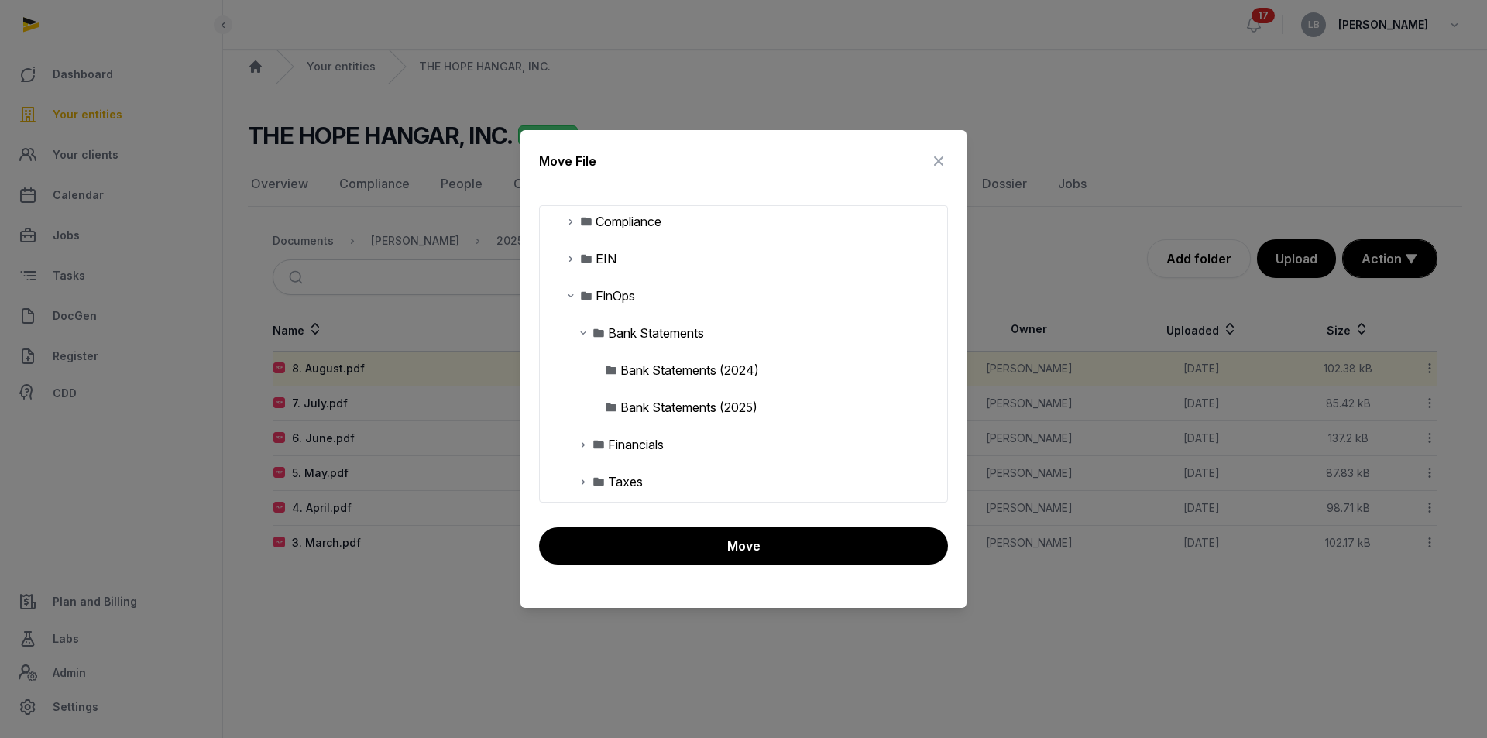
click at [705, 410] on div "Bank Statements (2025)" at bounding box center [688, 407] width 137 height 19
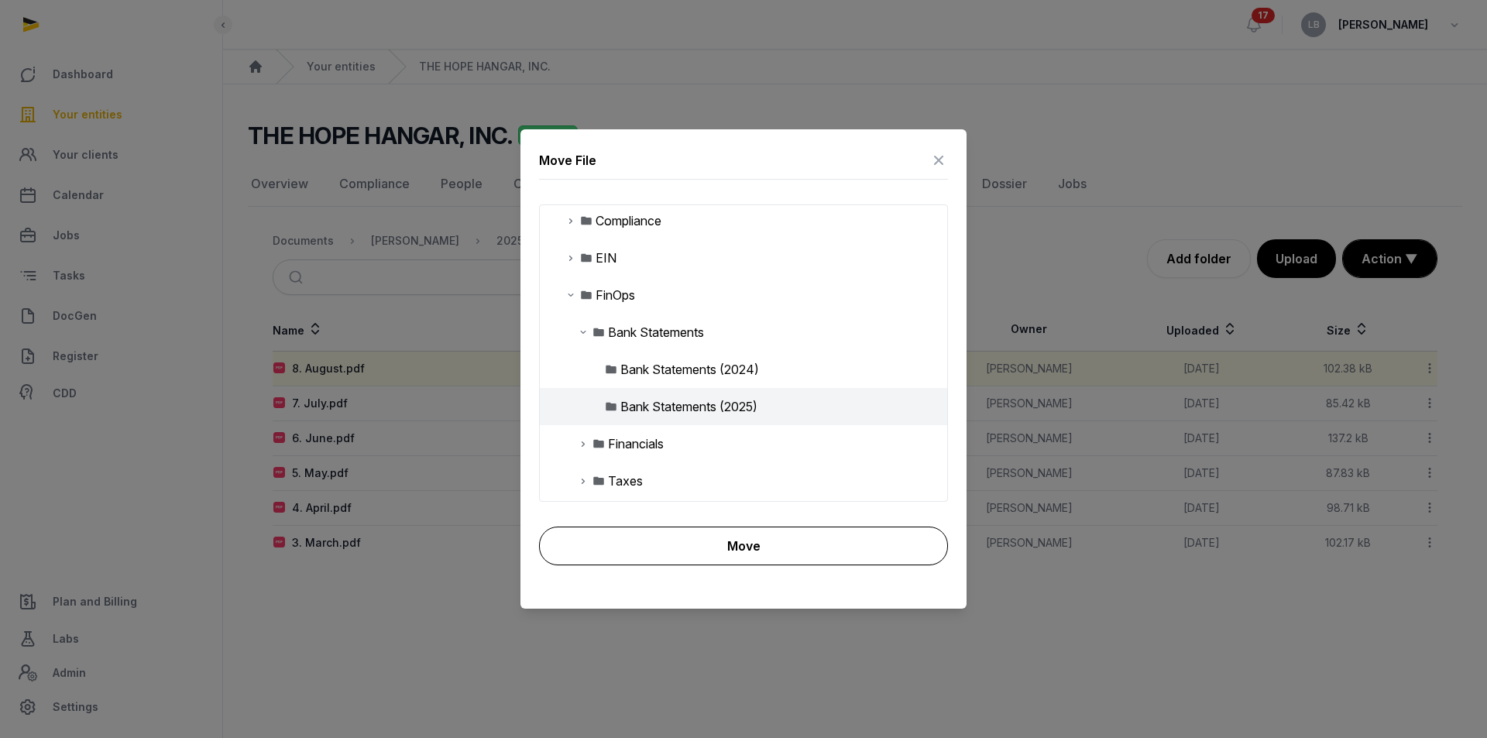
click at [751, 541] on button "Move" at bounding box center [743, 546] width 409 height 39
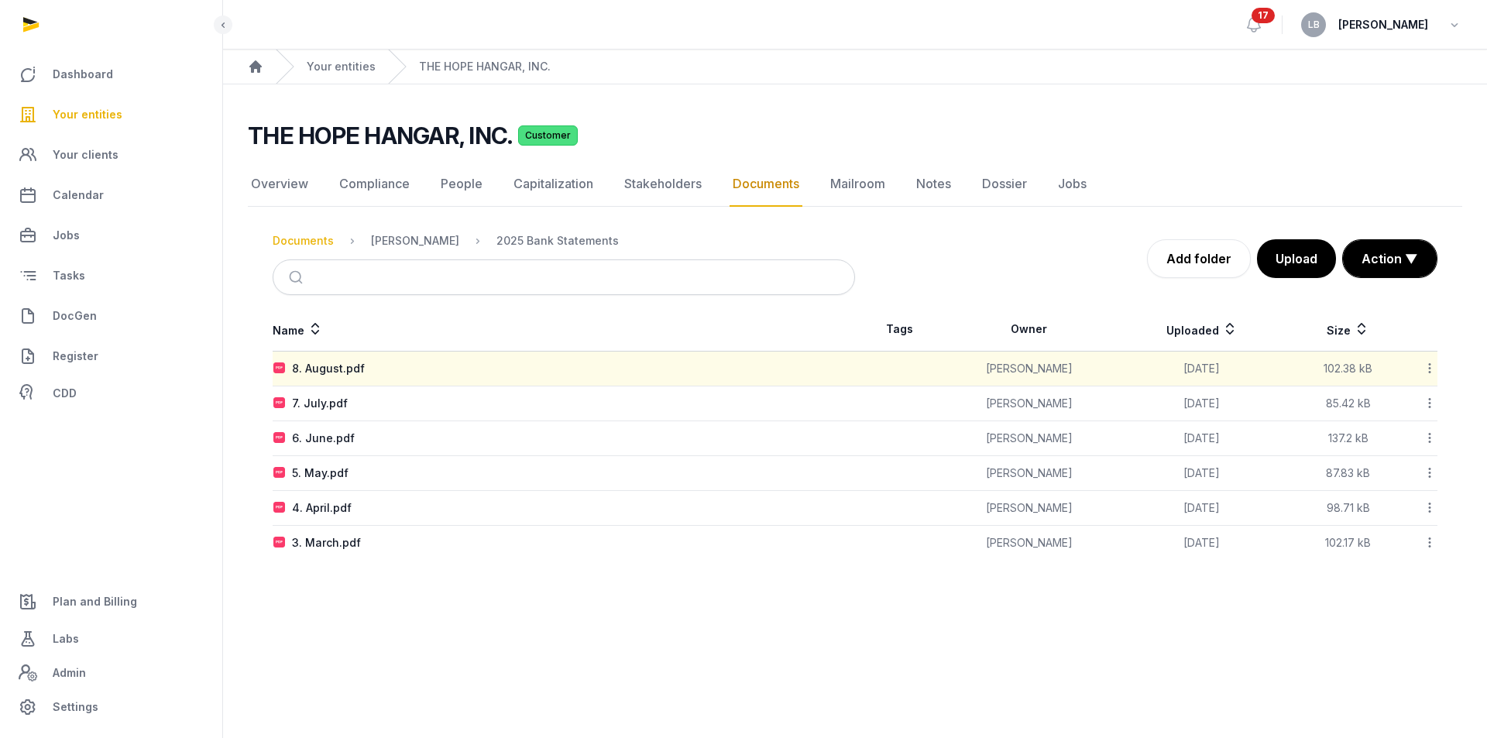
click at [314, 236] on div "Documents" at bounding box center [303, 240] width 61 height 15
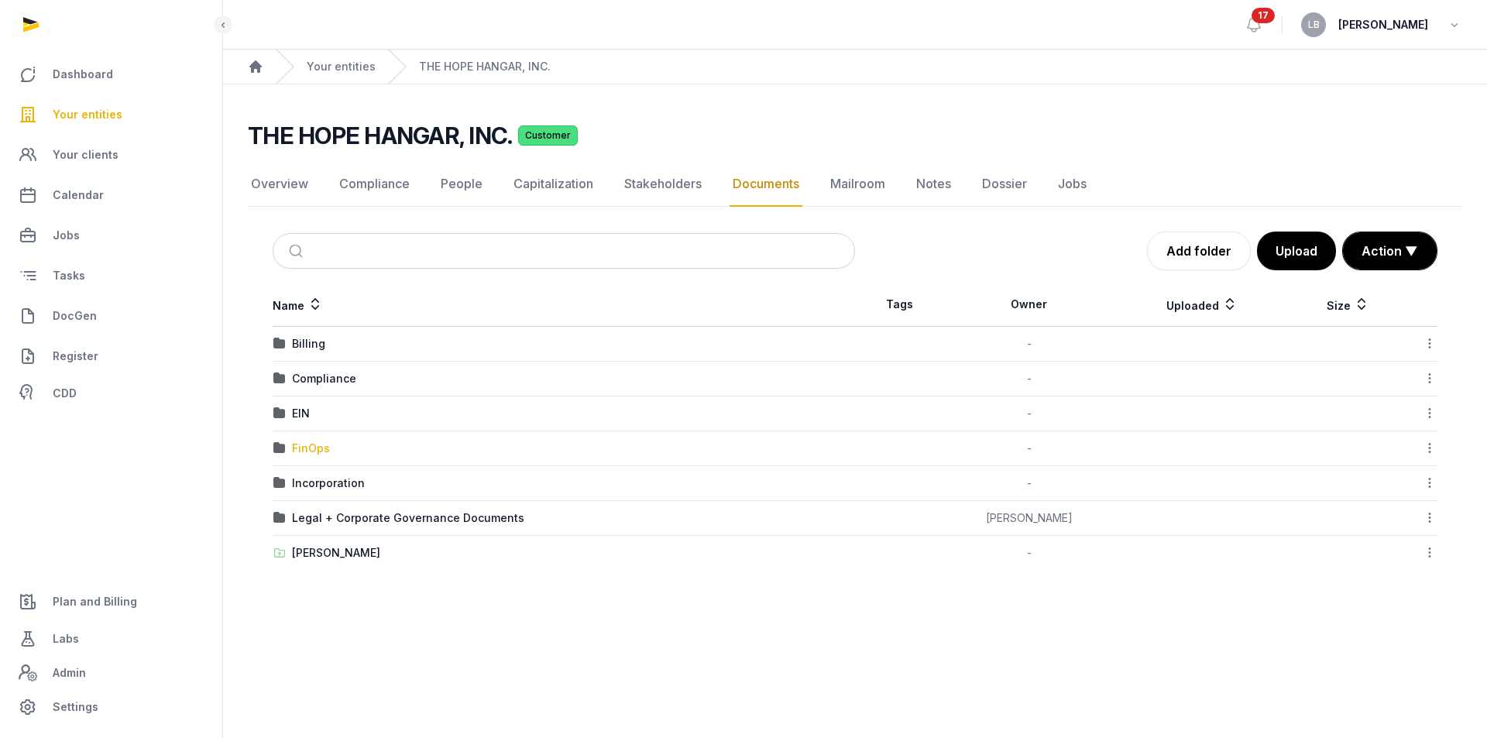
click at [300, 444] on div "FinOps" at bounding box center [311, 448] width 38 height 15
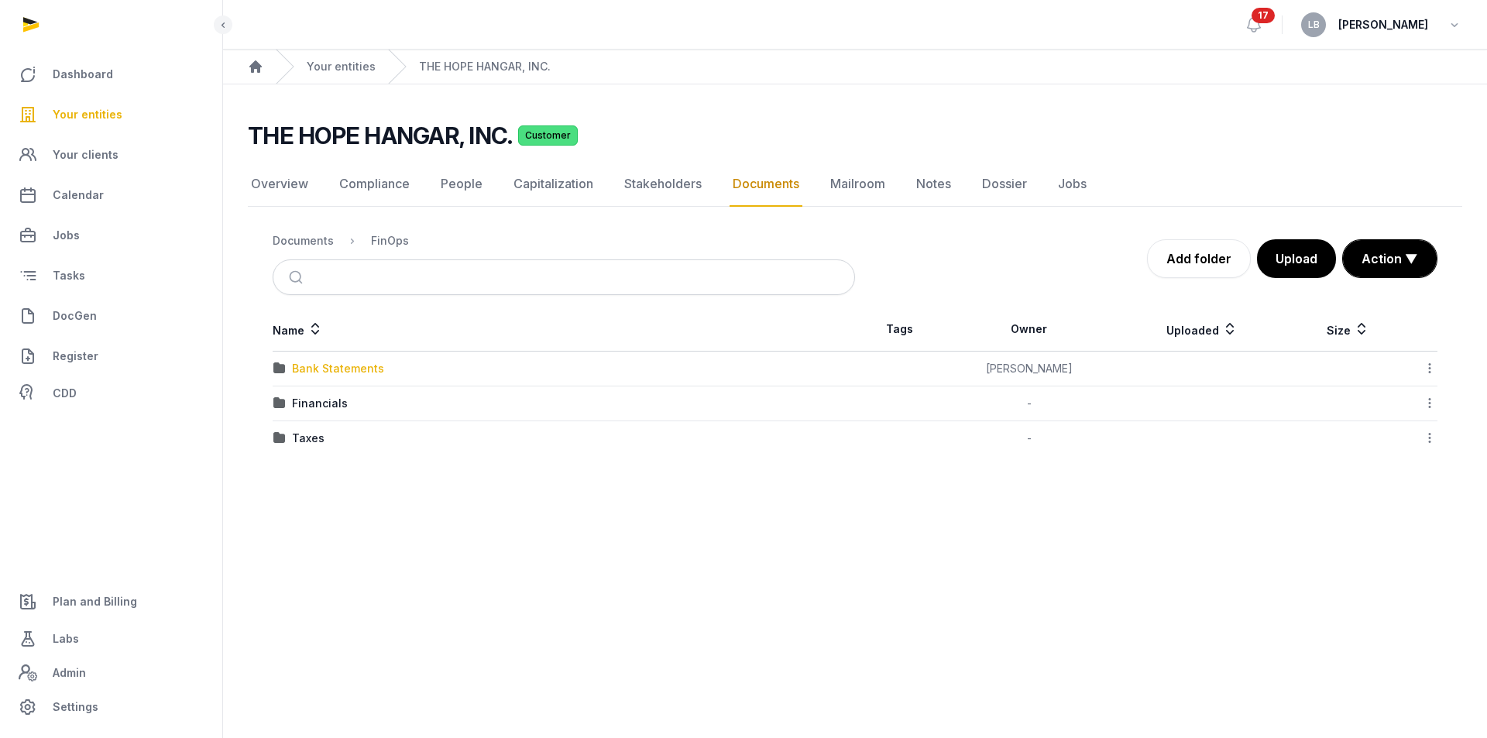
click at [338, 372] on div "Bank Statements" at bounding box center [338, 368] width 92 height 15
click at [369, 407] on div "Bank Statements (2025)" at bounding box center [357, 403] width 130 height 15
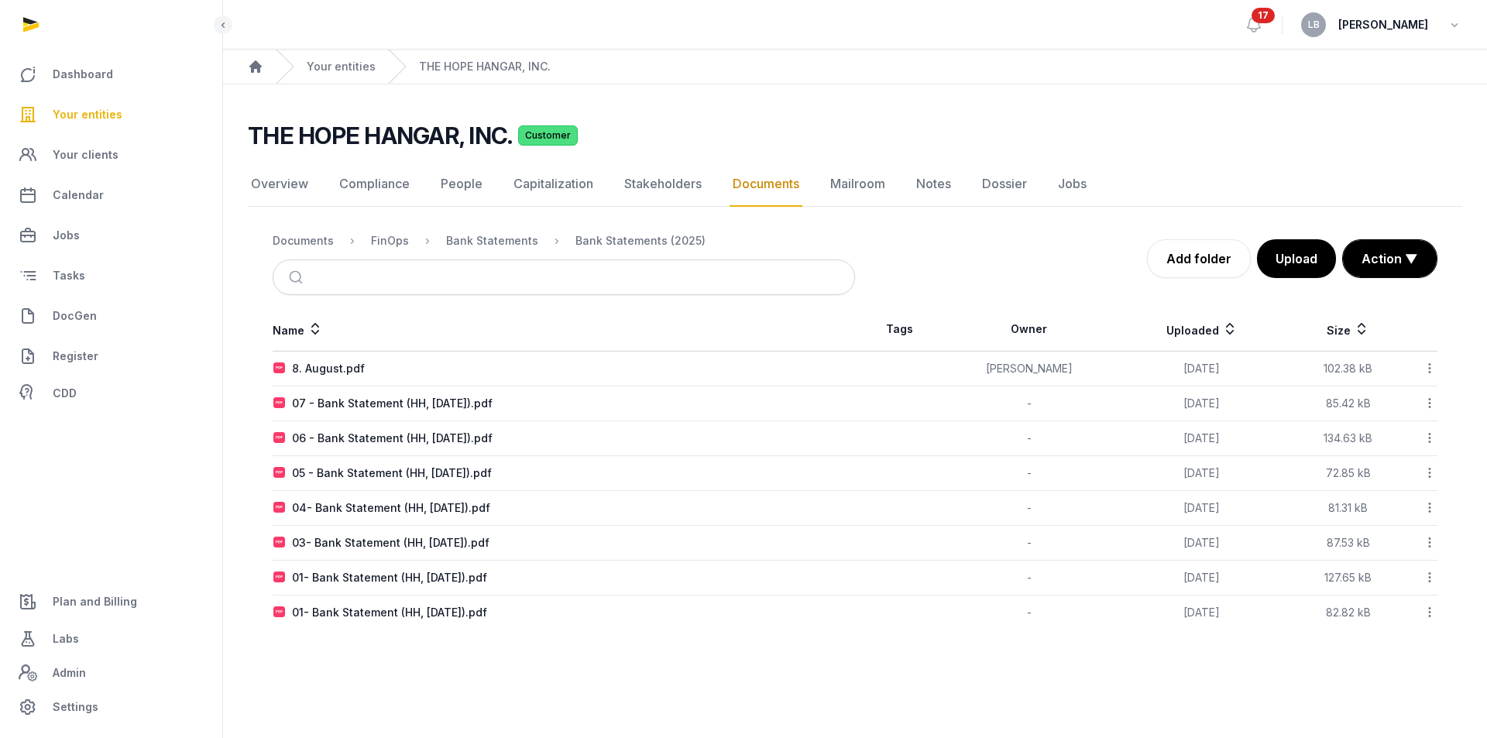
click at [1426, 368] on icon at bounding box center [1430, 368] width 14 height 16
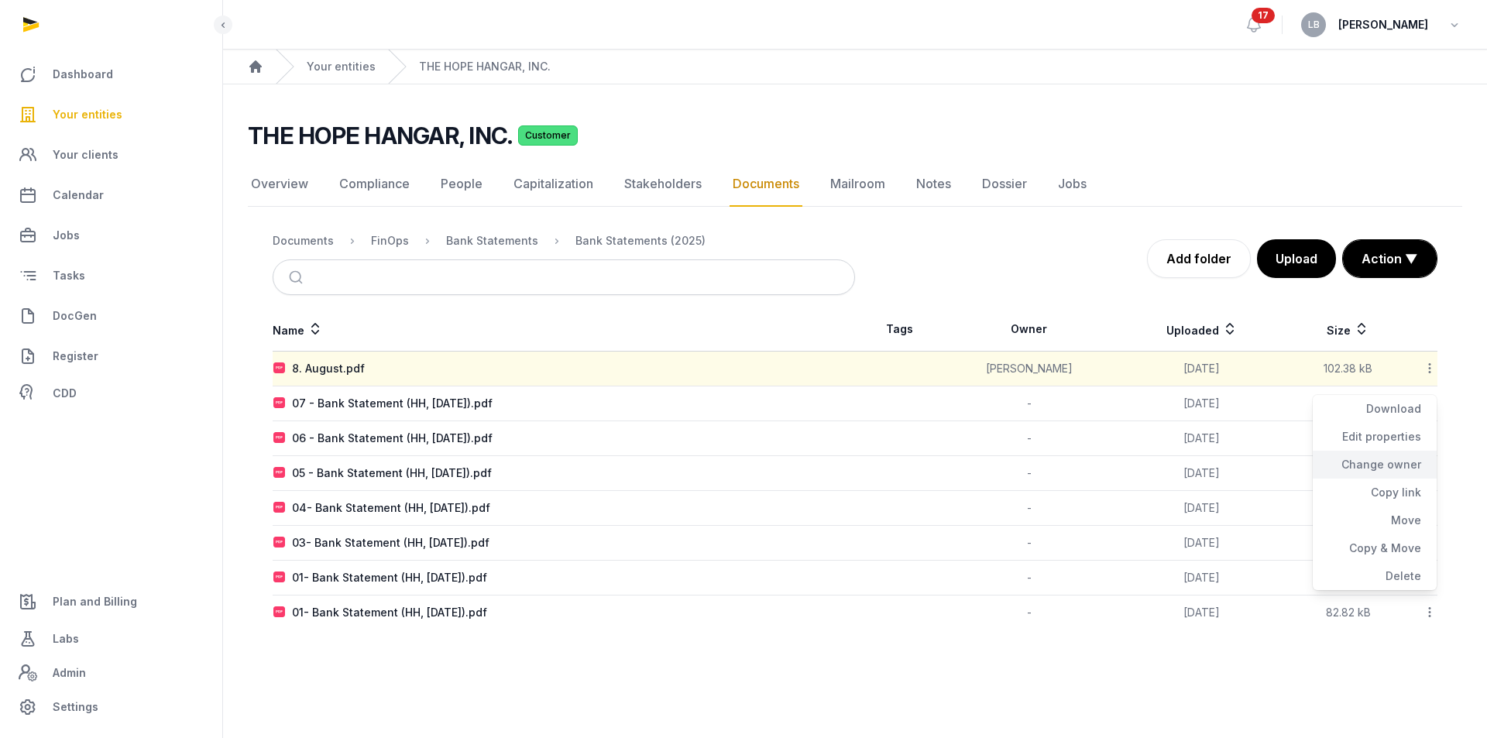
click at [1384, 461] on div "Change owner" at bounding box center [1375, 465] width 124 height 28
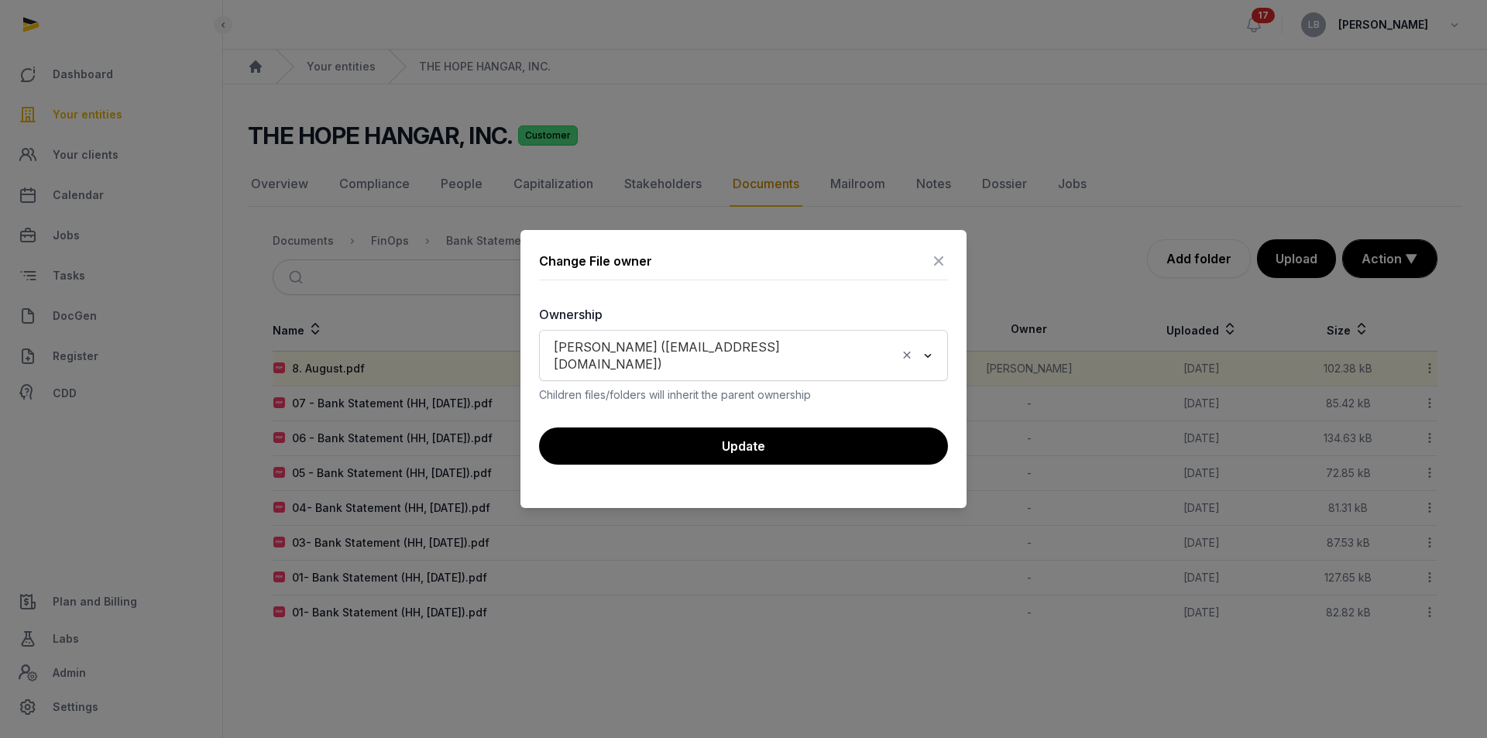
click at [901, 359] on icon "Clear Selected" at bounding box center [907, 355] width 14 height 16
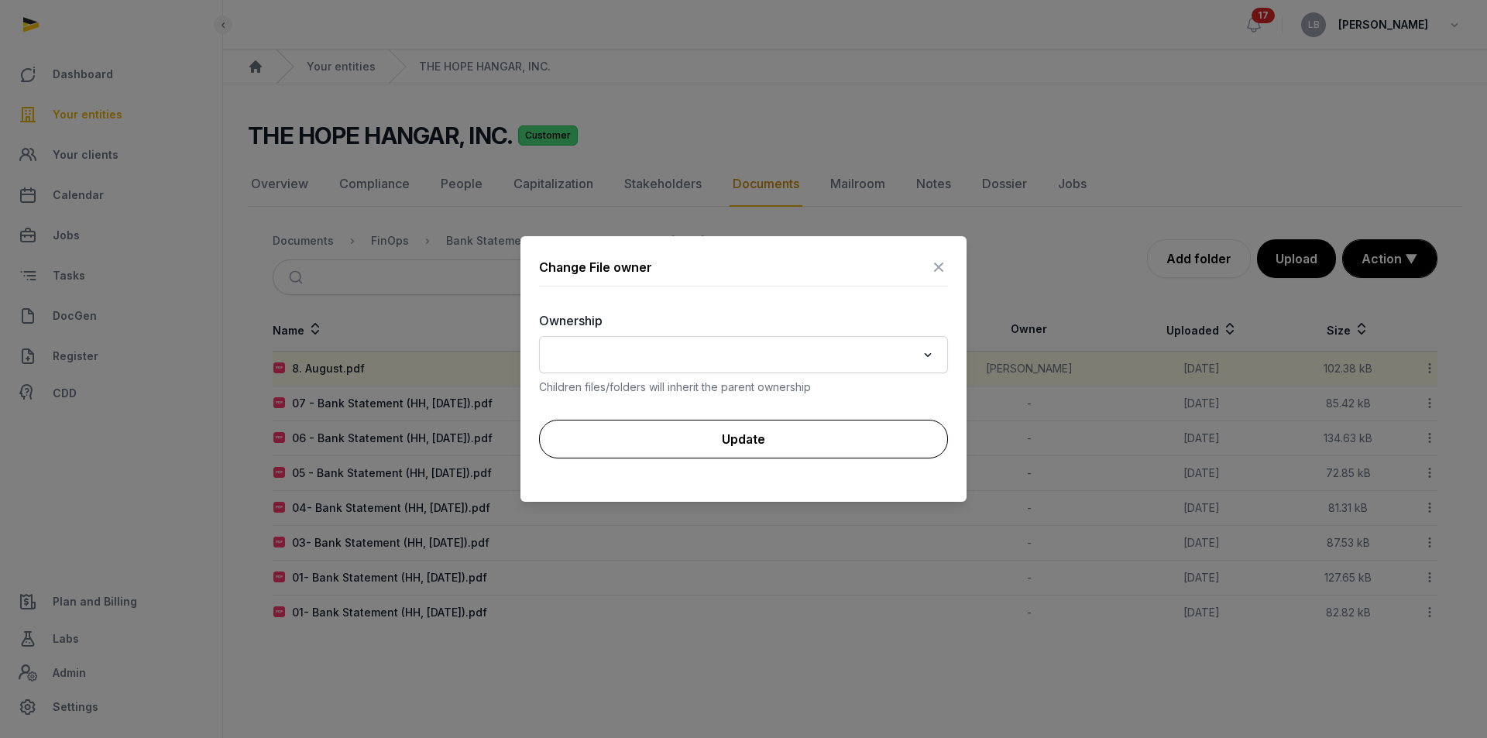
click at [818, 450] on button "Update" at bounding box center [743, 439] width 409 height 39
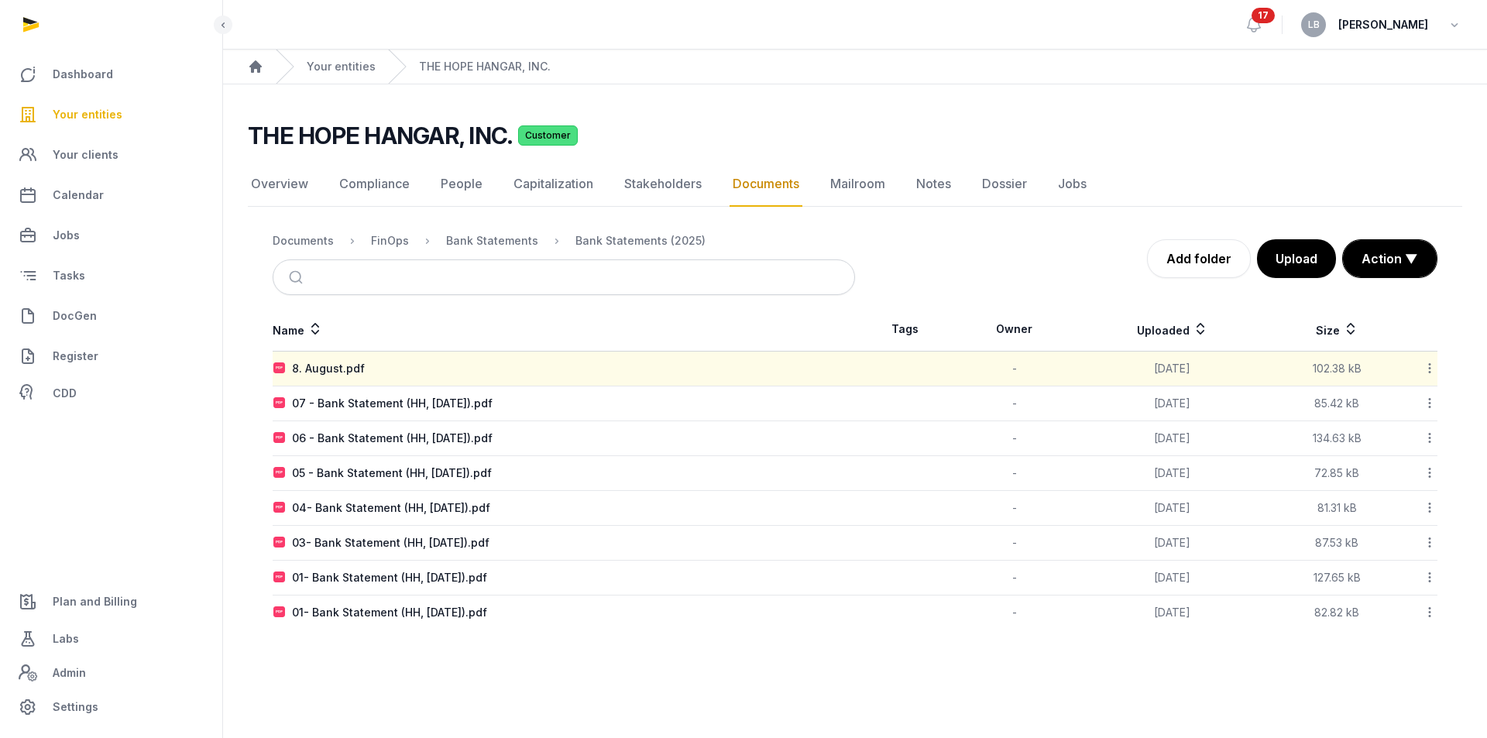
click at [1428, 376] on icon at bounding box center [1430, 368] width 14 height 16
click at [1394, 441] on div "Edit properties" at bounding box center [1375, 437] width 124 height 28
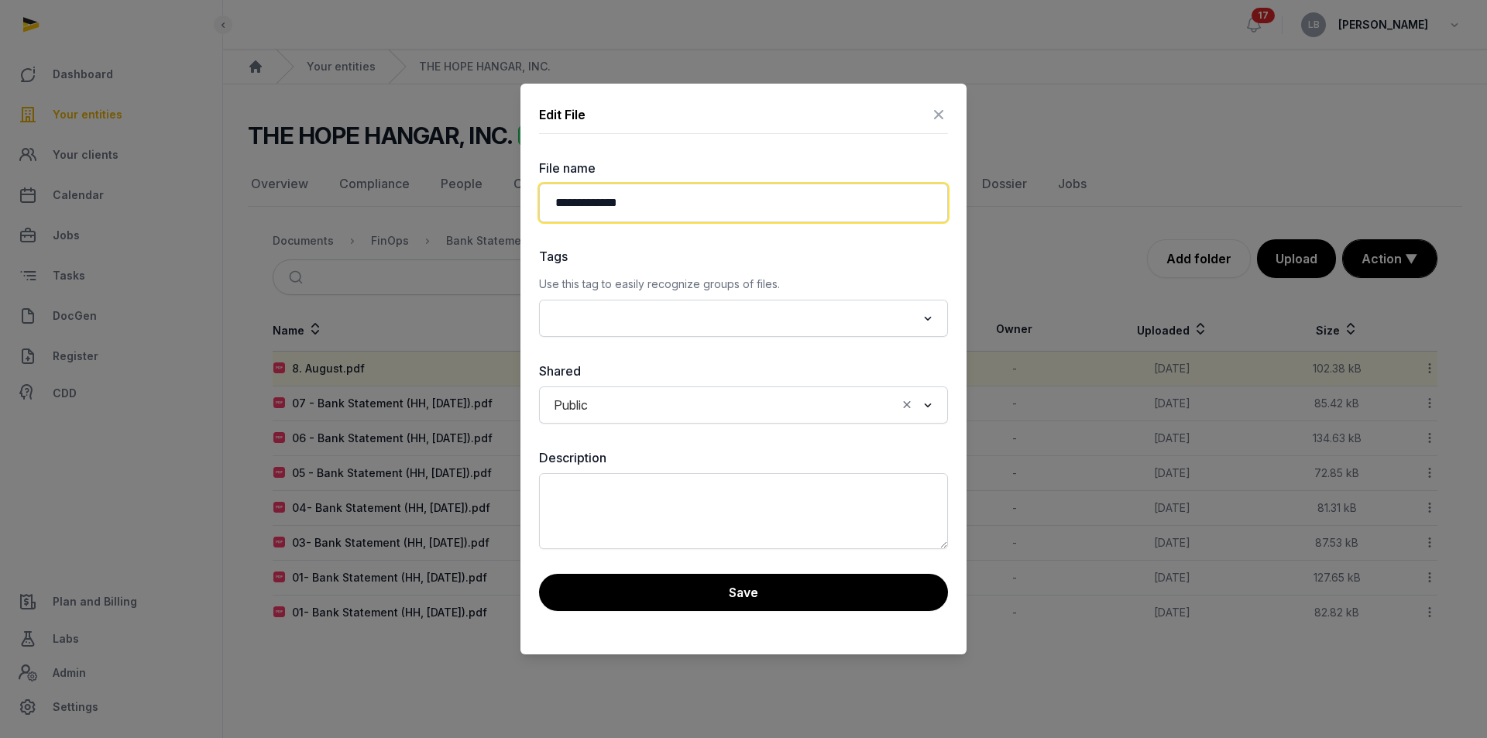
click at [609, 201] on input "**********" at bounding box center [743, 203] width 409 height 39
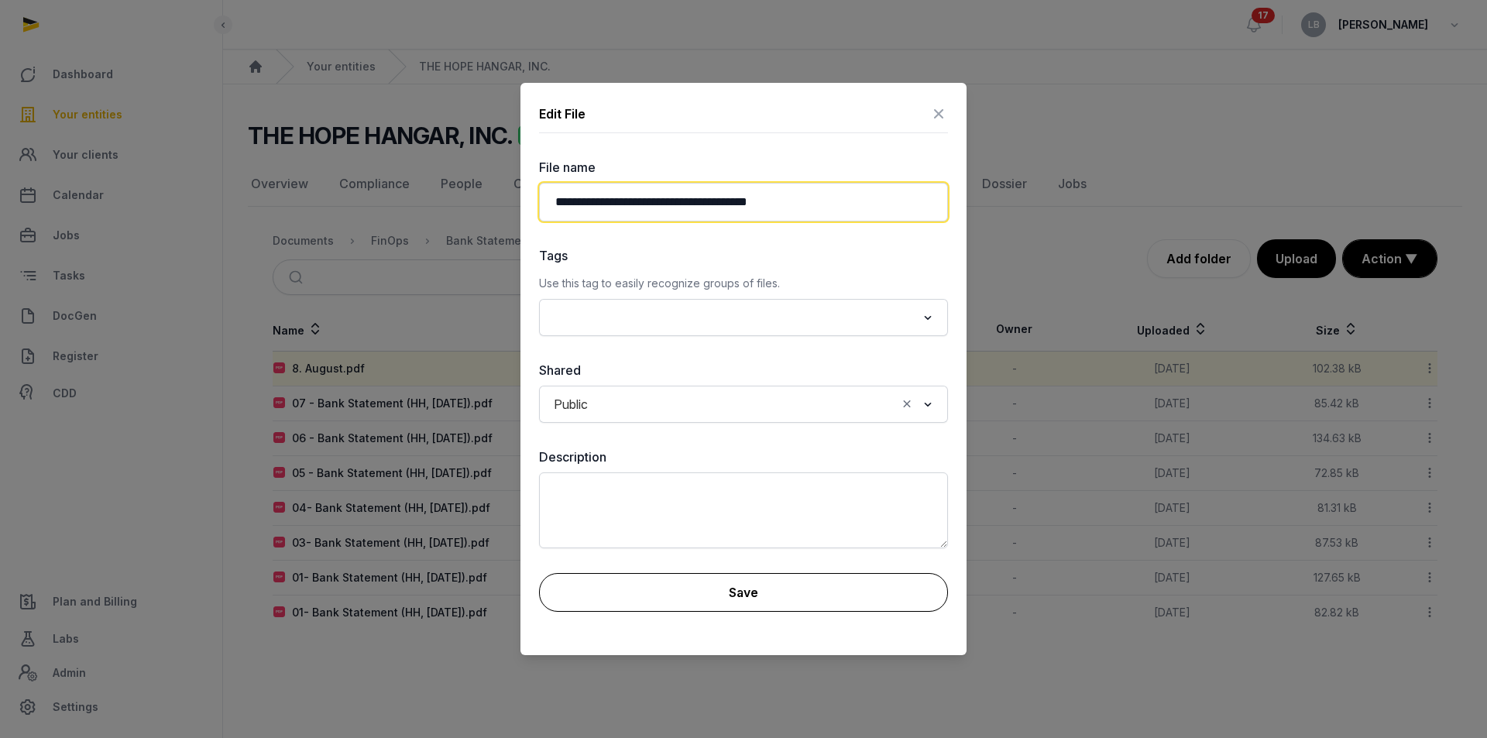
type input "**********"
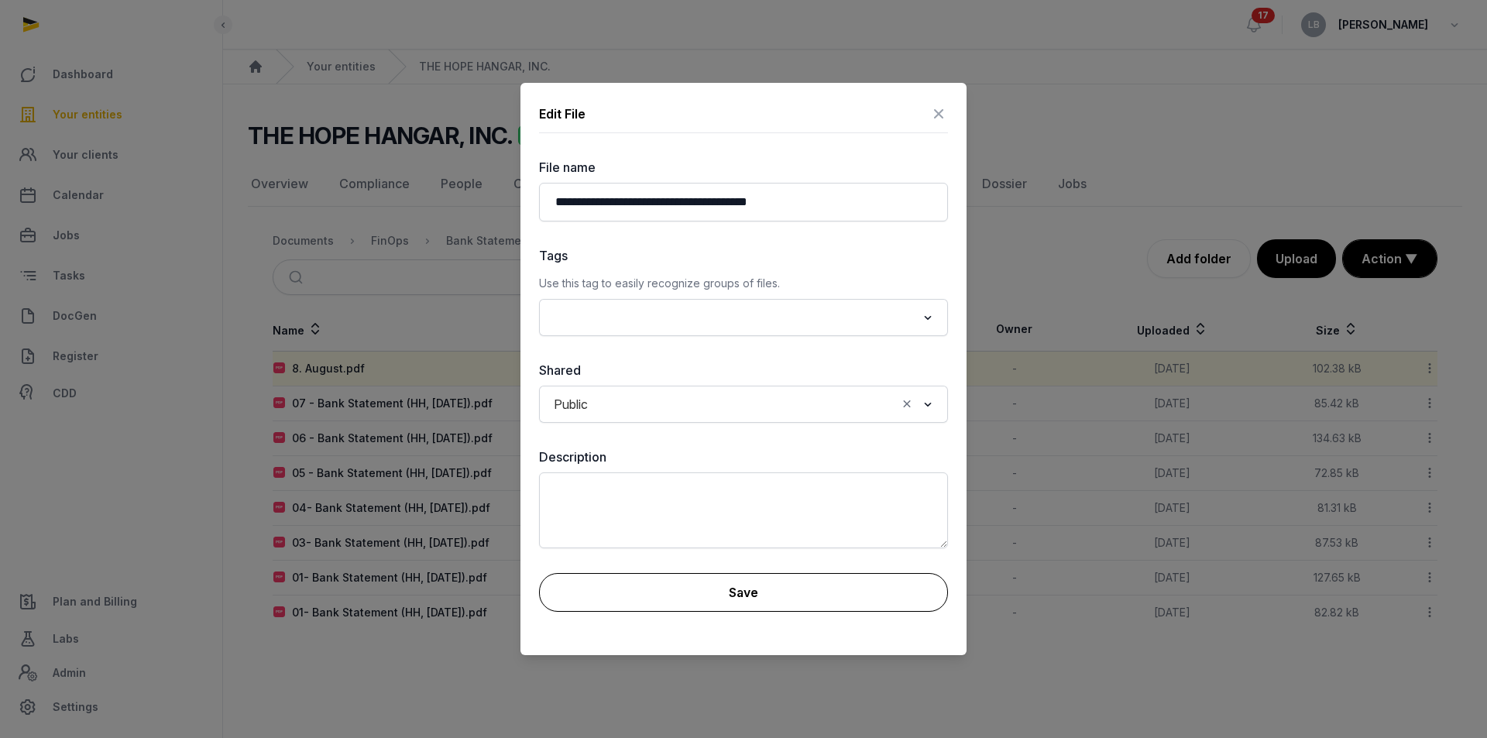
click at [714, 594] on button "Save" at bounding box center [743, 592] width 409 height 39
